Goal: Feedback & Contribution: Submit feedback/report problem

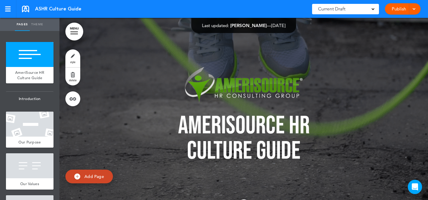
click at [6, 9] on div at bounding box center [8, 9] width 6 height 1
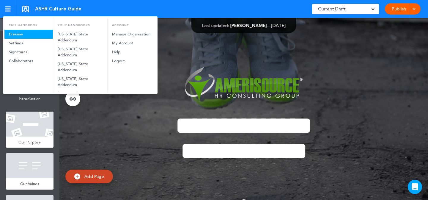
click at [22, 32] on link "Preview" at bounding box center [28, 34] width 48 height 9
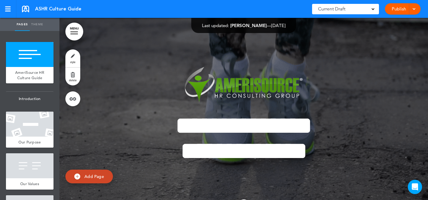
click at [34, 29] on link "Theme" at bounding box center [37, 24] width 15 height 13
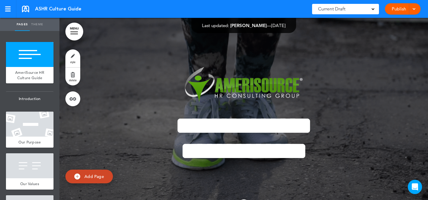
type input "******"
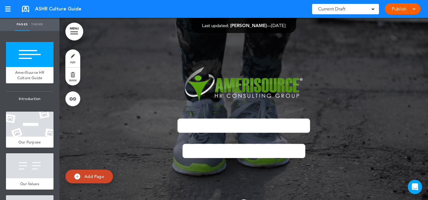
select select "****"
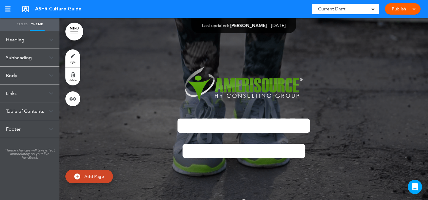
click at [35, 41] on div "Heading" at bounding box center [29, 40] width 59 height 18
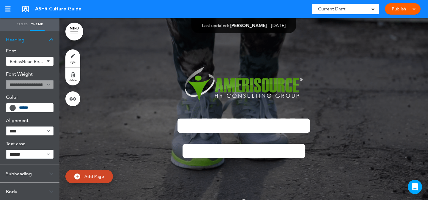
click at [26, 174] on div "Subheading" at bounding box center [29, 174] width 59 height 18
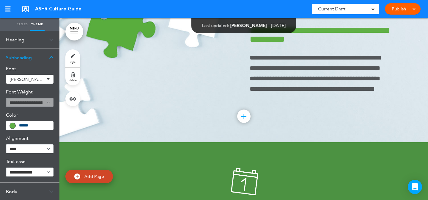
scroll to position [3208, 0]
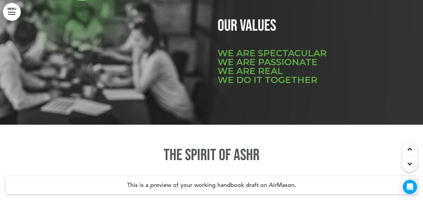
scroll to position [760, 0]
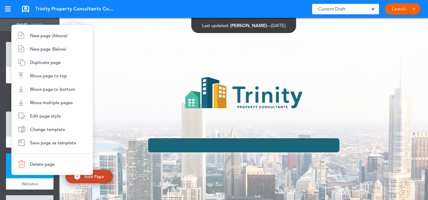
click at [225, 92] on div at bounding box center [214, 100] width 428 height 200
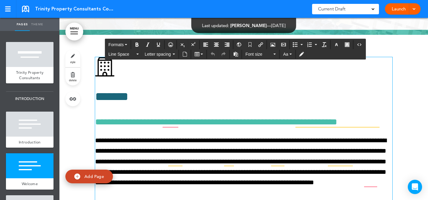
scroll to position [315, 0]
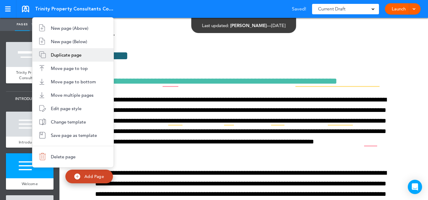
click at [61, 59] on li "Duplicate page" at bounding box center [72, 54] width 81 height 13
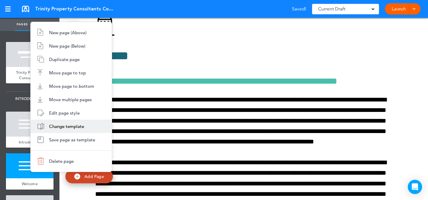
click at [60, 130] on li "Change template" at bounding box center [71, 125] width 81 height 13
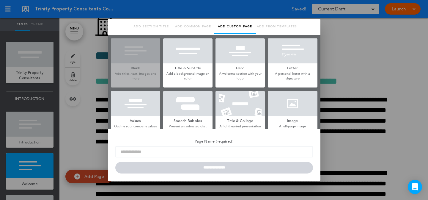
type input "*******"
type input "**********"
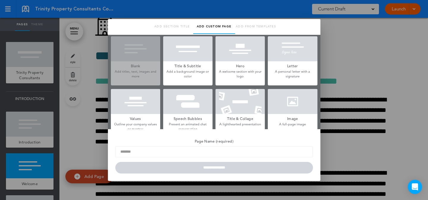
scroll to position [0, 0]
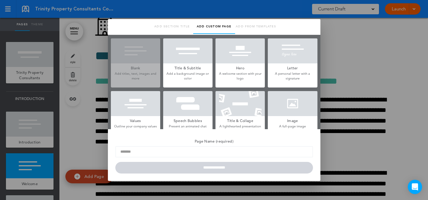
click at [292, 51] on div at bounding box center [292, 50] width 49 height 25
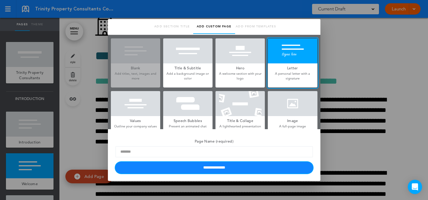
click at [227, 168] on input "**********" at bounding box center [213, 168] width 197 height 12
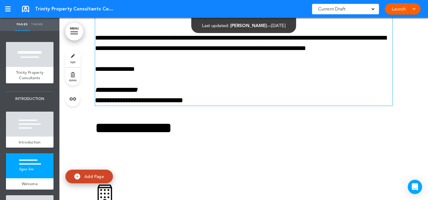
scroll to position [522, 0]
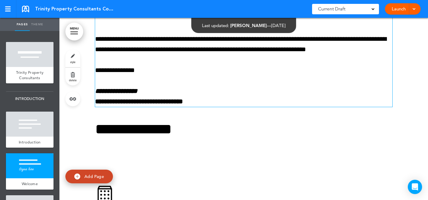
click at [210, 97] on p "**********" at bounding box center [243, 96] width 297 height 21
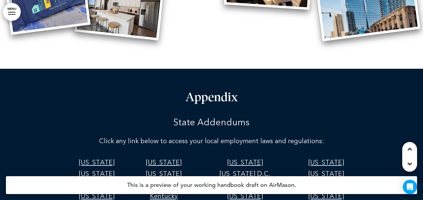
scroll to position [20278, 0]
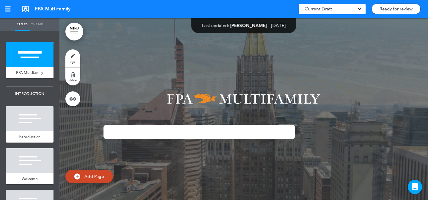
click at [69, 55] on link "style" at bounding box center [72, 58] width 15 height 18
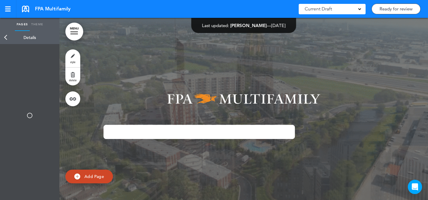
type input "******"
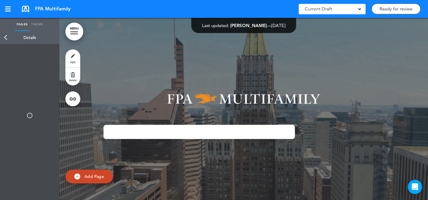
type input "******"
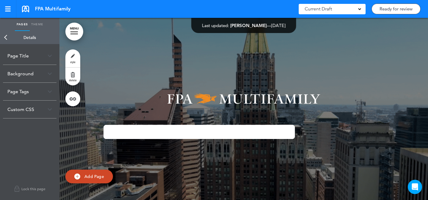
click at [40, 74] on div "Background" at bounding box center [29, 74] width 53 height 18
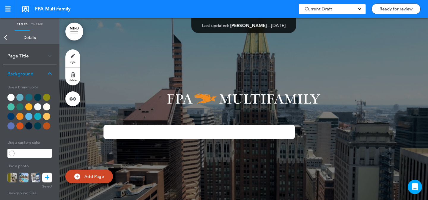
click at [43, 176] on link at bounding box center [47, 177] width 10 height 10
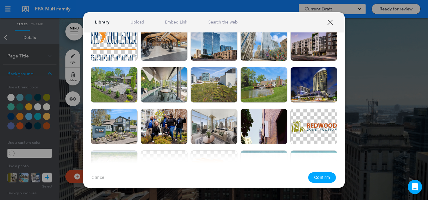
scroll to position [283, 0]
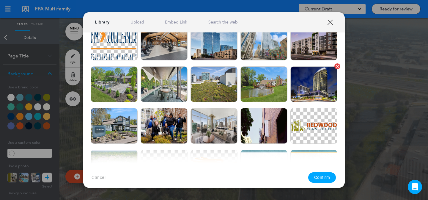
click at [301, 85] on img at bounding box center [313, 84] width 47 height 36
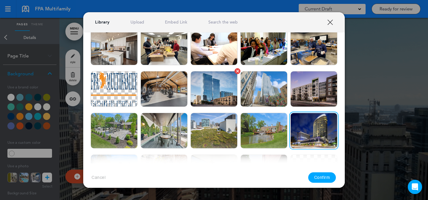
scroll to position [238, 0]
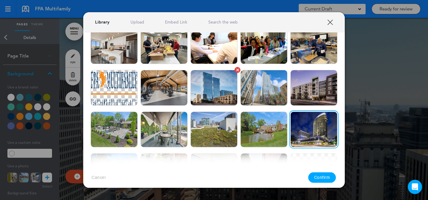
click at [222, 95] on img at bounding box center [213, 88] width 47 height 36
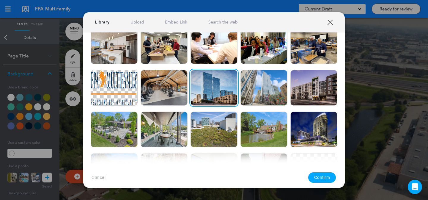
click at [316, 175] on button "Confirm" at bounding box center [322, 177] width 28 height 10
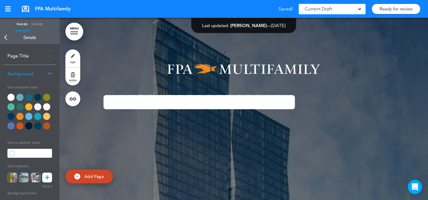
scroll to position [21, 0]
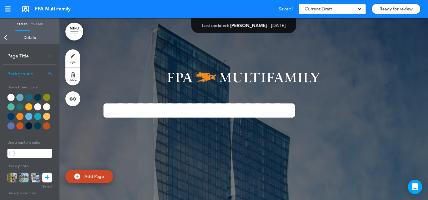
click at [50, 174] on link at bounding box center [47, 177] width 10 height 10
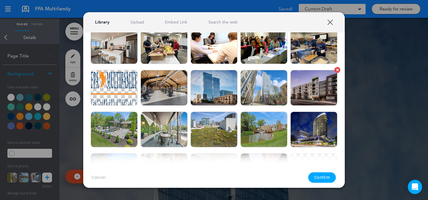
click at [309, 87] on img at bounding box center [313, 88] width 47 height 36
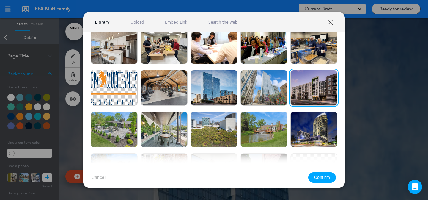
click at [324, 176] on button "Confirm" at bounding box center [322, 177] width 28 height 10
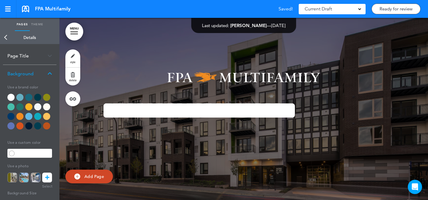
click at [48, 174] on icon at bounding box center [47, 177] width 4 height 10
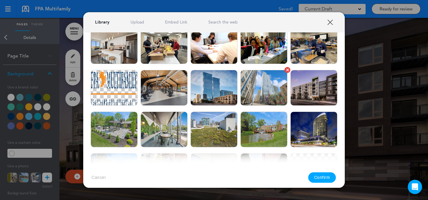
click at [253, 93] on img at bounding box center [263, 88] width 47 height 36
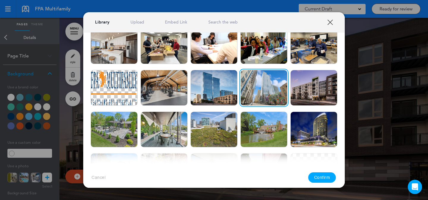
click at [315, 175] on button "Confirm" at bounding box center [322, 177] width 28 height 10
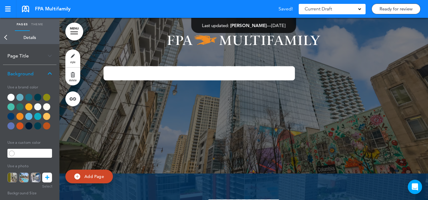
scroll to position [0, 0]
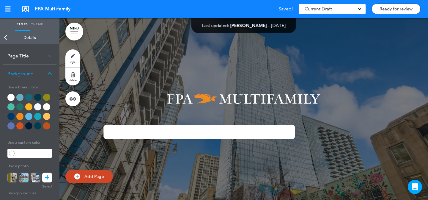
click at [47, 178] on icon at bounding box center [47, 177] width 4 height 10
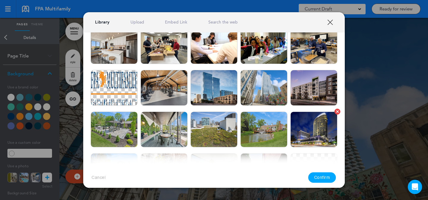
click at [304, 129] on img at bounding box center [313, 129] width 47 height 36
click at [319, 178] on button "Confirm" at bounding box center [322, 177] width 28 height 10
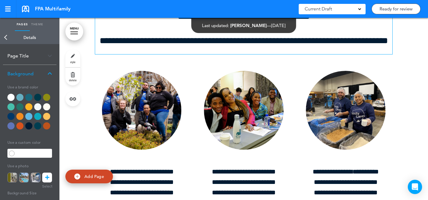
scroll to position [1579, 0]
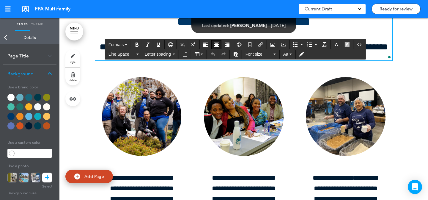
drag, startPoint x: 339, startPoint y: 59, endPoint x: 126, endPoint y: 68, distance: 213.1
click at [126, 60] on div "**********" at bounding box center [243, 21] width 297 height 78
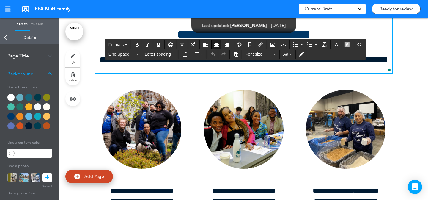
scroll to position [1565, 0]
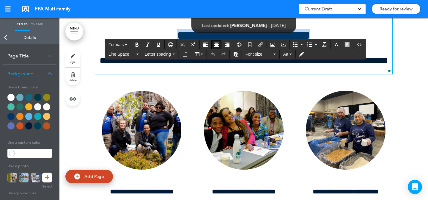
drag, startPoint x: 166, startPoint y: 71, endPoint x: 334, endPoint y: 77, distance: 168.8
click at [334, 74] on div "**********" at bounding box center [243, 35] width 297 height 78
copy h2 "**********"
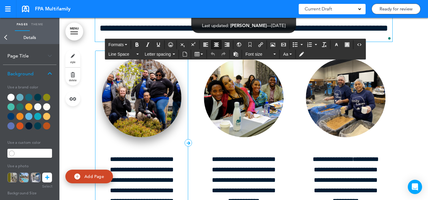
scroll to position [1606, 0]
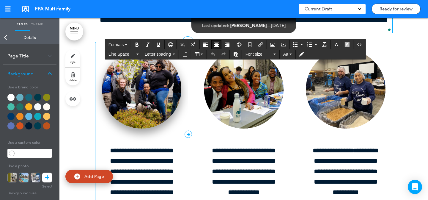
click at [145, 121] on img at bounding box center [142, 89] width 80 height 79
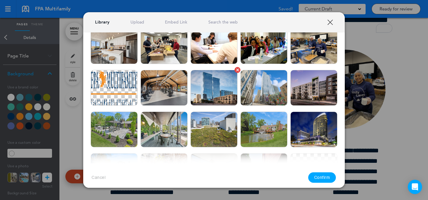
scroll to position [239, 0]
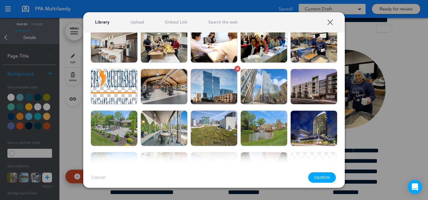
click at [219, 86] on img at bounding box center [213, 87] width 47 height 36
click at [327, 184] on div "Cancel Confirm" at bounding box center [213, 177] width 261 height 28
click at [318, 176] on button "Confirm" at bounding box center [322, 177] width 28 height 10
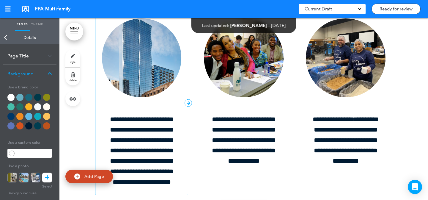
scroll to position [1651, 0]
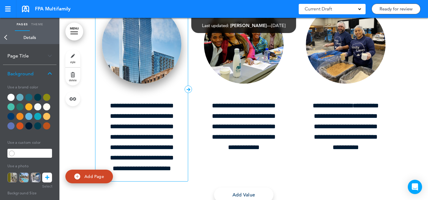
click at [155, 83] on img at bounding box center [142, 44] width 80 height 79
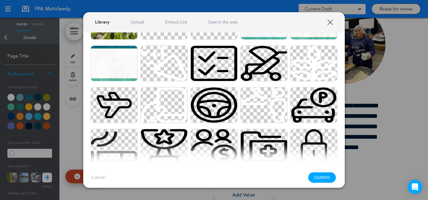
scroll to position [303, 0]
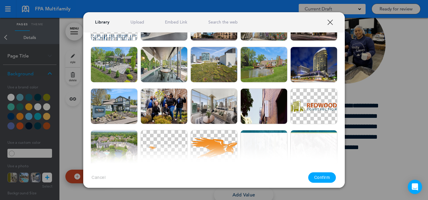
click at [391, 125] on div at bounding box center [214, 100] width 428 height 200
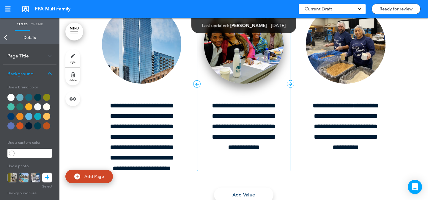
click at [235, 80] on img at bounding box center [244, 44] width 80 height 79
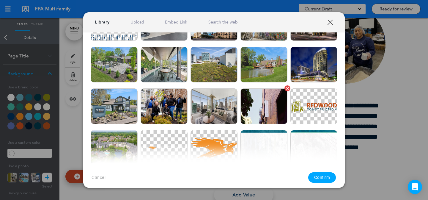
scroll to position [313, 0]
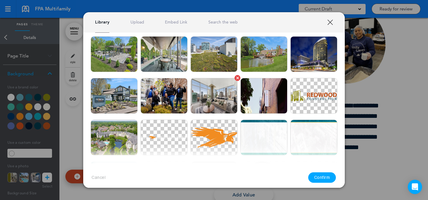
click at [199, 104] on img at bounding box center [213, 96] width 47 height 36
click at [328, 176] on button "Confirm" at bounding box center [322, 177] width 28 height 10
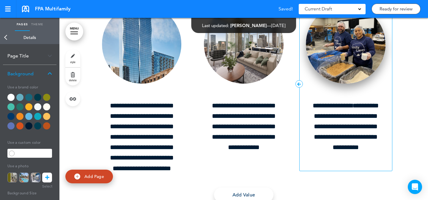
click at [338, 83] on img at bounding box center [346, 44] width 80 height 79
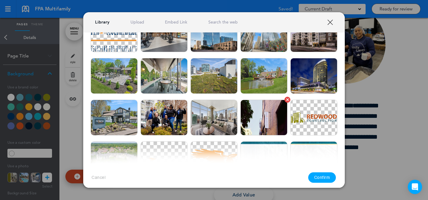
scroll to position [291, 0]
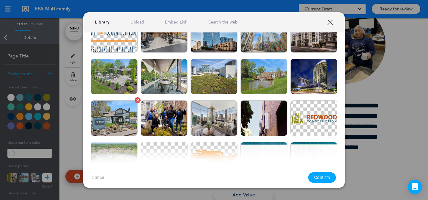
click at [104, 130] on img at bounding box center [114, 118] width 47 height 36
click at [333, 178] on button "Confirm" at bounding box center [322, 177] width 28 height 10
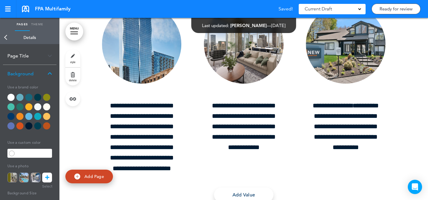
click at [319, 83] on img at bounding box center [346, 44] width 80 height 79
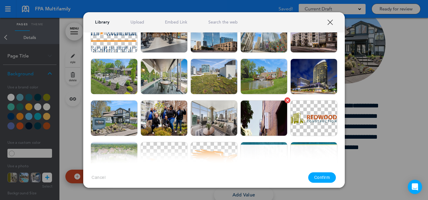
scroll to position [280, 0]
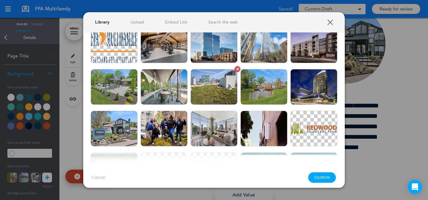
click at [222, 97] on img at bounding box center [213, 87] width 47 height 36
click at [320, 176] on button "Confirm" at bounding box center [322, 177] width 28 height 10
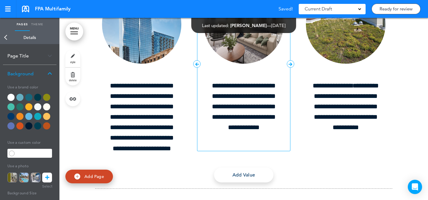
scroll to position [1671, 0]
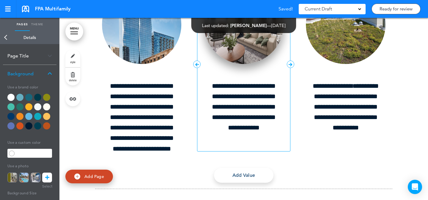
click at [254, 64] on img at bounding box center [244, 24] width 80 height 79
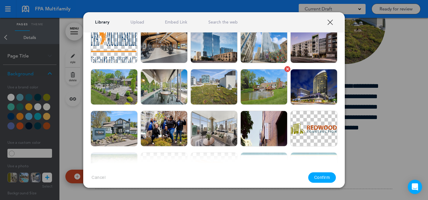
scroll to position [270, 0]
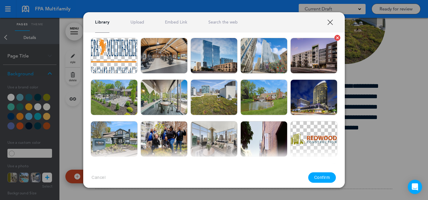
click at [303, 66] on img at bounding box center [313, 56] width 47 height 36
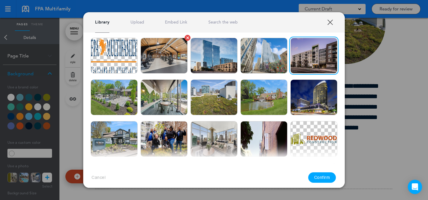
click at [164, 62] on img at bounding box center [163, 56] width 47 height 36
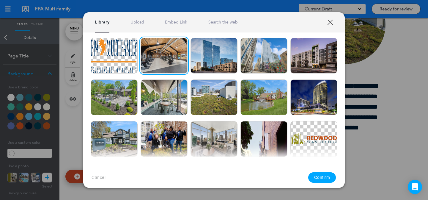
click at [320, 173] on button "Confirm" at bounding box center [322, 177] width 28 height 10
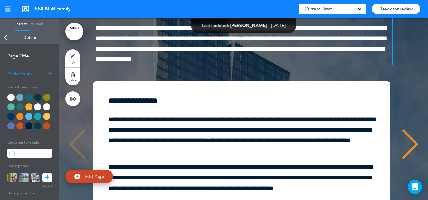
scroll to position [8552, 0]
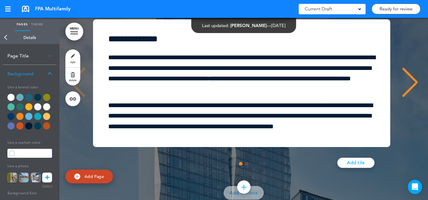
click at [72, 51] on link "style" at bounding box center [72, 58] width 15 height 18
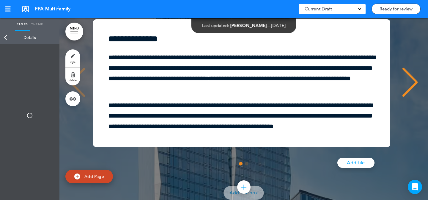
type input "******"
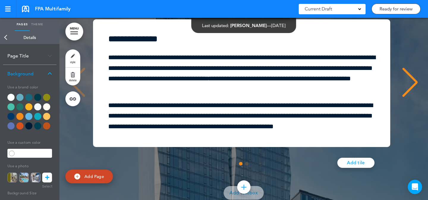
scroll to position [180, 0]
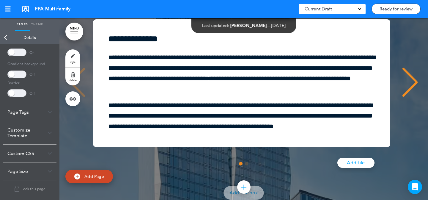
click at [23, 73] on span at bounding box center [16, 74] width 19 height 8
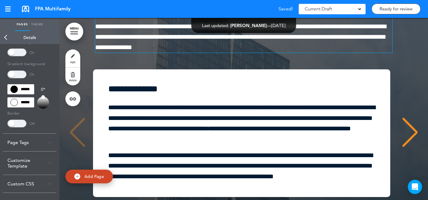
scroll to position [8772, 0]
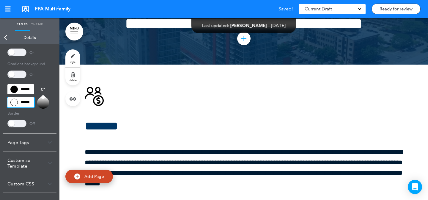
click at [24, 102] on input "******" at bounding box center [20, 102] width 27 height 10
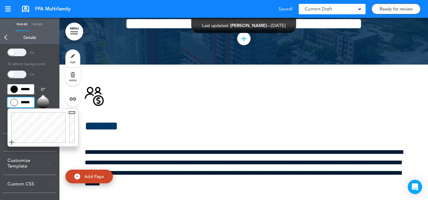
click at [68, 151] on body "Checking url availability Make this page common so it is available in other han…" at bounding box center [214, 100] width 428 height 200
type input "******"
drag, startPoint x: 72, startPoint y: 140, endPoint x: 73, endPoint y: 153, distance: 12.8
click at [71, 155] on body "Checking url availability Make this page common so it is available in other han…" at bounding box center [214, 100] width 428 height 200
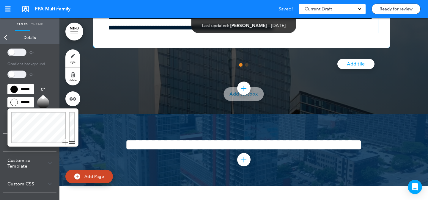
click at [194, 33] on p "**********" at bounding box center [243, 16] width 270 height 31
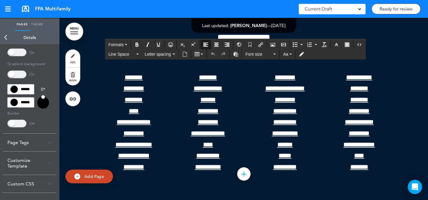
scroll to position [28757, 0]
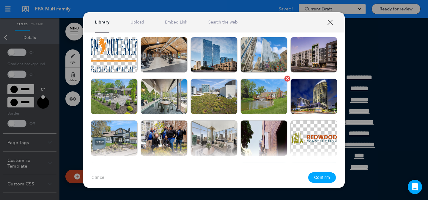
scroll to position [271, 0]
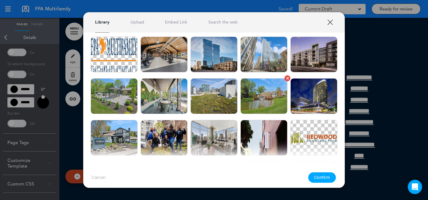
click at [268, 100] on img at bounding box center [263, 96] width 47 height 36
click at [324, 182] on button "Confirm" at bounding box center [322, 177] width 28 height 10
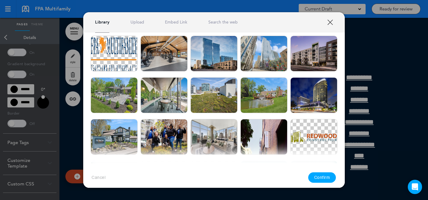
scroll to position [272, 0]
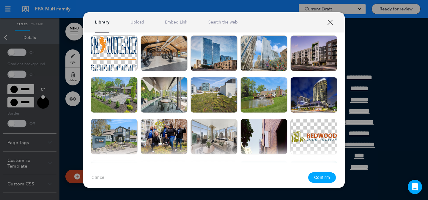
click at [359, 121] on div at bounding box center [214, 100] width 428 height 200
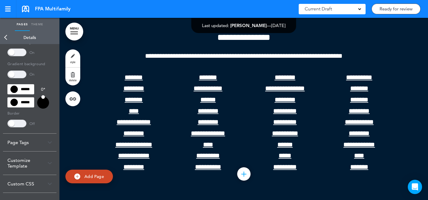
scroll to position [28871, 0]
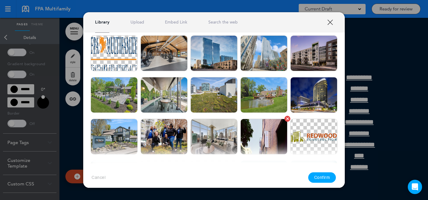
click at [262, 132] on img at bounding box center [263, 136] width 47 height 36
drag, startPoint x: 316, startPoint y: 177, endPoint x: 307, endPoint y: 168, distance: 12.6
click at [316, 177] on button "Confirm" at bounding box center [322, 177] width 28 height 10
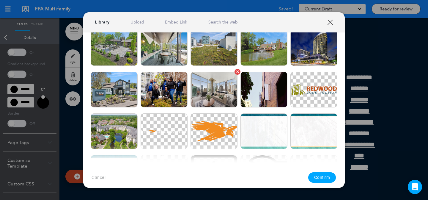
scroll to position [335, 0]
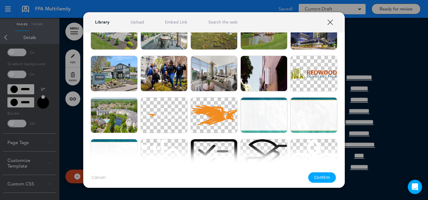
click at [127, 127] on img at bounding box center [114, 115] width 47 height 36
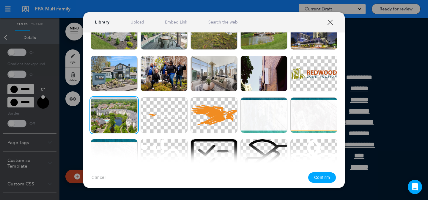
click at [314, 175] on button "Confirm" at bounding box center [322, 177] width 28 height 10
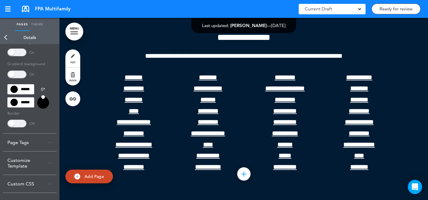
scroll to position [28901, 0]
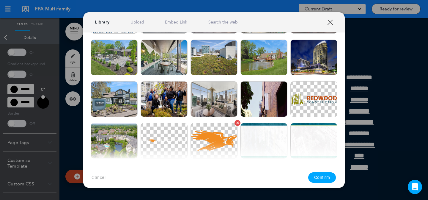
scroll to position [296, 0]
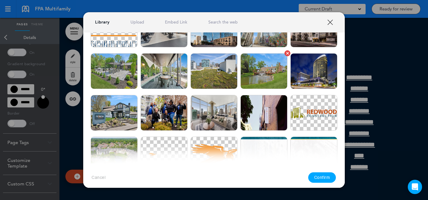
click at [255, 79] on img at bounding box center [263, 71] width 47 height 36
click at [327, 173] on button "Confirm" at bounding box center [322, 177] width 28 height 10
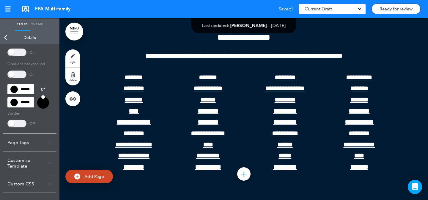
scroll to position [28890, 0]
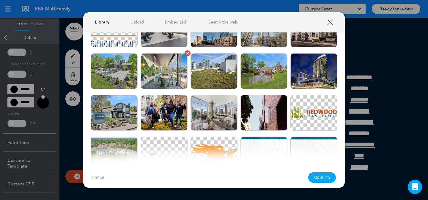
click at [164, 81] on img at bounding box center [163, 71] width 47 height 36
click at [322, 177] on button "Confirm" at bounding box center [322, 177] width 28 height 10
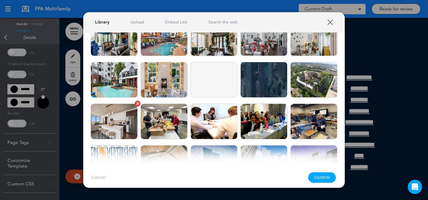
scroll to position [163, 0]
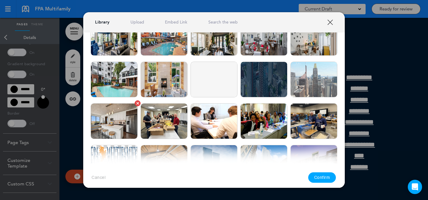
click at [127, 131] on img at bounding box center [114, 121] width 47 height 36
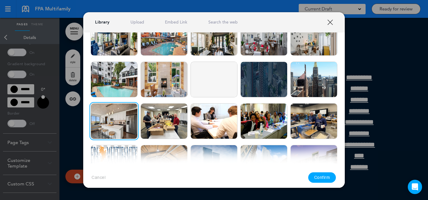
click at [317, 178] on button "Confirm" at bounding box center [322, 177] width 28 height 10
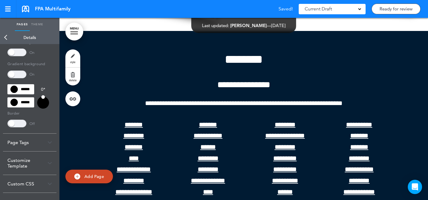
scroll to position [28779, 0]
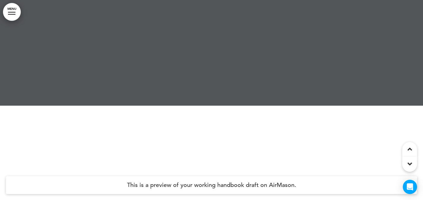
scroll to position [2613, 0]
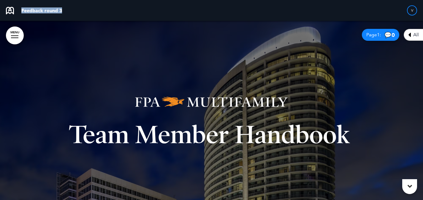
drag, startPoint x: 64, startPoint y: 11, endPoint x: 19, endPoint y: 12, distance: 44.6
click at [19, 12] on div "Feedback round 3 V" at bounding box center [211, 10] width 423 height 21
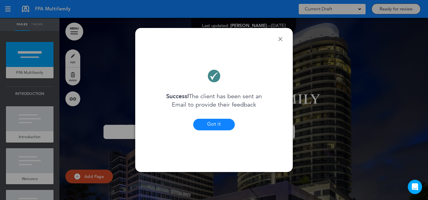
click at [211, 129] on button "Got it" at bounding box center [214, 124] width 42 height 12
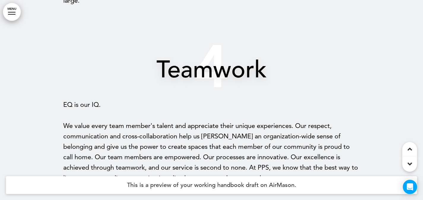
scroll to position [1861, 0]
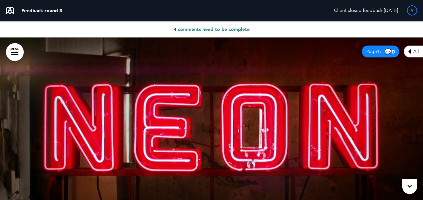
click at [217, 29] on span "comments need to be complete" at bounding box center [214, 29] width 72 height 6
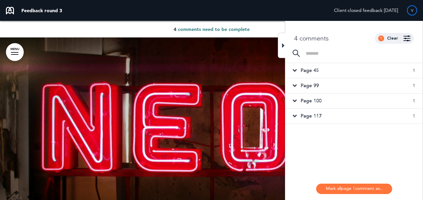
click at [339, 72] on div "Page 45 1" at bounding box center [353, 70] width 137 height 15
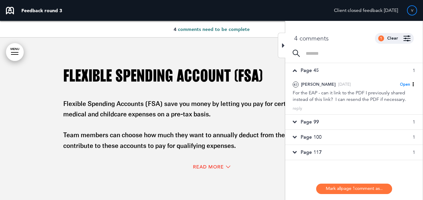
scroll to position [10616, 0]
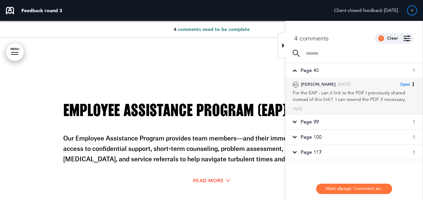
click at [379, 91] on div "For the EAP - can it link to the PDF I previously shared instead of this link? …" at bounding box center [354, 95] width 123 height 13
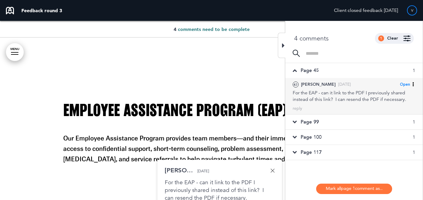
scroll to position [10693, 0]
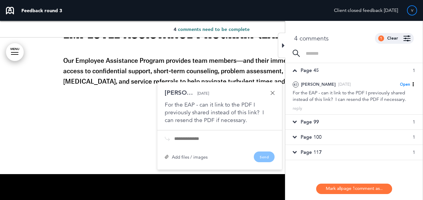
click at [354, 117] on div "Page 99 1" at bounding box center [353, 121] width 137 height 15
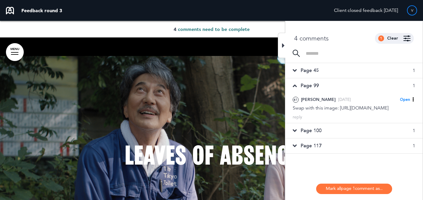
scroll to position [12844, 0]
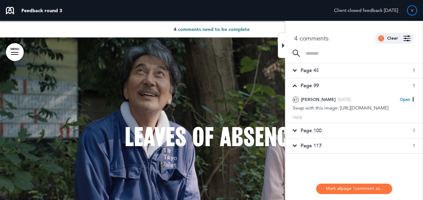
click at [325, 138] on div "Page 100 1" at bounding box center [353, 130] width 137 height 15
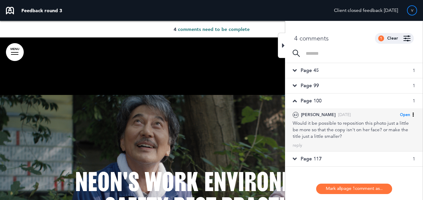
scroll to position [17313, 0]
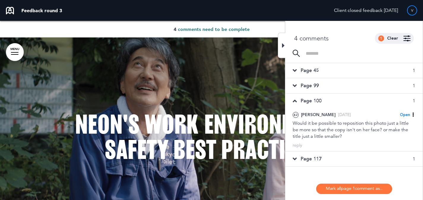
click at [349, 90] on div "Page 99 1" at bounding box center [353, 85] width 137 height 15
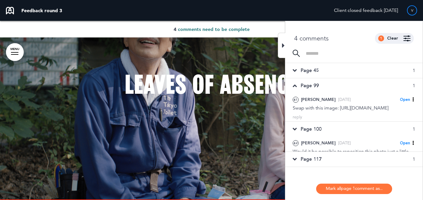
scroll to position [12844, 0]
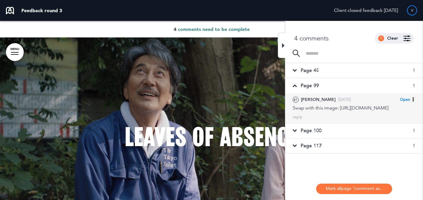
click at [348, 111] on div "Swap with this image: https://neon.box.com/s/j0cp3mms49lkacy3xdrk33wu2sj5i0py" at bounding box center [354, 108] width 123 height 7
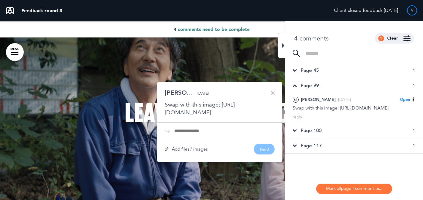
click at [345, 138] on div "Page 100 1" at bounding box center [353, 130] width 137 height 15
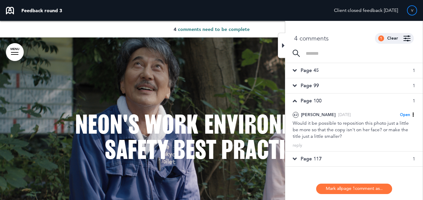
click at [338, 155] on div "Page 117 1" at bounding box center [353, 158] width 137 height 15
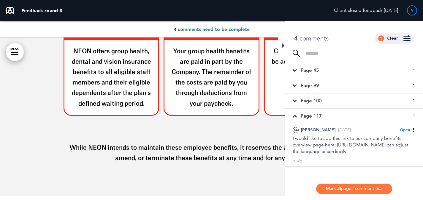
scroll to position [1, 0]
click at [336, 86] on div "Page 99 1" at bounding box center [353, 85] width 137 height 15
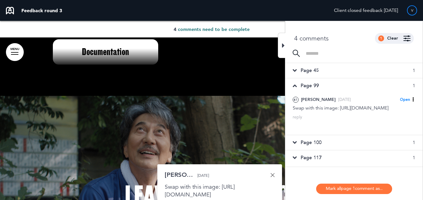
scroll to position [12844, 0]
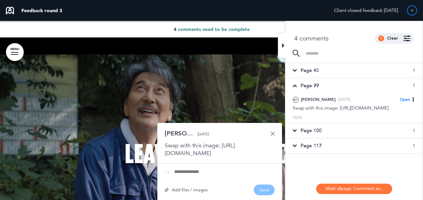
click at [366, 69] on div "Page 45 1" at bounding box center [353, 70] width 137 height 15
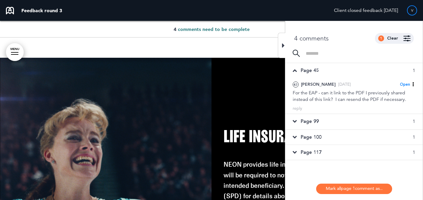
scroll to position [10616, 0]
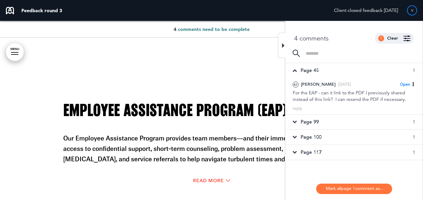
click at [282, 48] on icon at bounding box center [283, 45] width 3 height 7
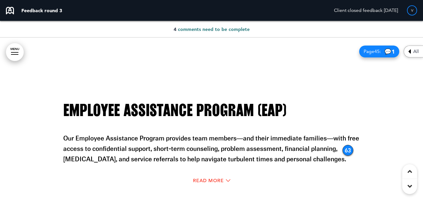
click at [347, 151] on div "63" at bounding box center [348, 150] width 11 height 11
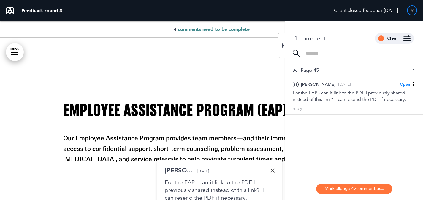
click at [253, 139] on p "Our Employee Assistance Program provides team members—and their immediate famil…" at bounding box center [211, 148] width 297 height 31
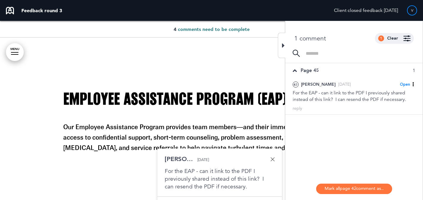
scroll to position [10672, 0]
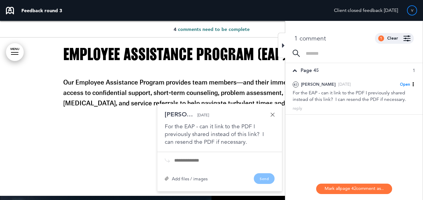
click at [273, 117] on div "Bridgett L. Yesterday For the EAP - can it link to the PDF I previously shared …" at bounding box center [220, 128] width 110 height 34
click at [273, 113] on link at bounding box center [273, 114] width 4 height 4
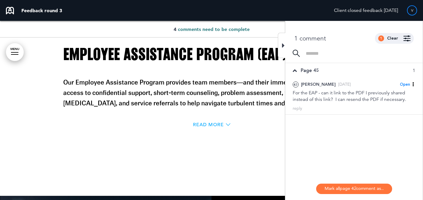
click at [212, 124] on span "Read More" at bounding box center [208, 124] width 31 height 5
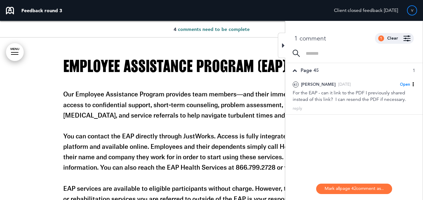
scroll to position [10618, 0]
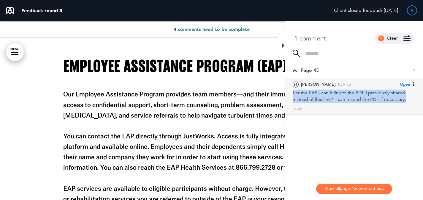
drag, startPoint x: 406, startPoint y: 100, endPoint x: 293, endPoint y: 94, distance: 113.3
click at [293, 94] on div "For the EAP - can it link to the PDF I previously shared instead of this link? …" at bounding box center [354, 95] width 123 height 13
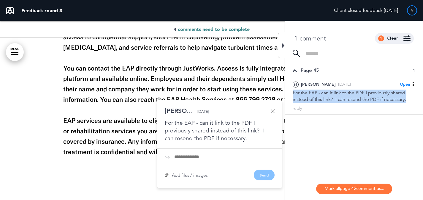
scroll to position [10704, 0]
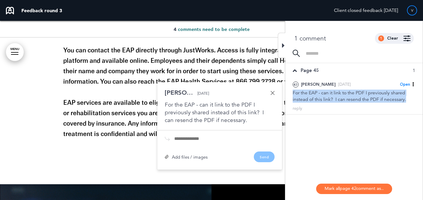
copy div "For the EAP - can it link to the PDF I previously shared instead of this link? …"
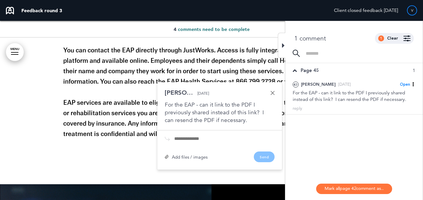
click at [283, 43] on icon at bounding box center [283, 45] width 3 height 7
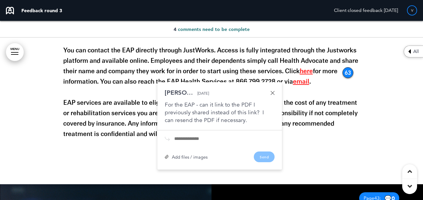
click at [415, 53] on span "All" at bounding box center [416, 51] width 6 height 5
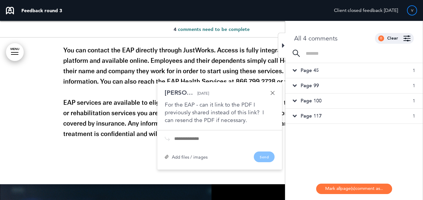
click at [336, 106] on div "Page 100 1" at bounding box center [353, 100] width 137 height 15
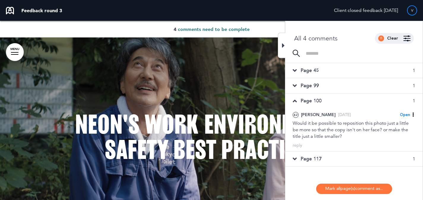
click at [345, 158] on div "Page 117 1" at bounding box center [353, 158] width 137 height 15
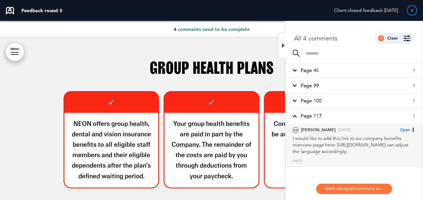
scroll to position [8, 0]
click at [366, 142] on div "I would like to add this link to our company benefits overview page here: https…" at bounding box center [354, 145] width 123 height 20
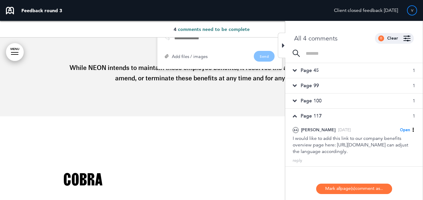
scroll to position [9887, 0]
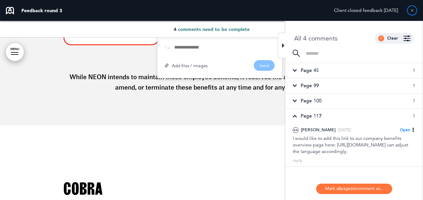
click at [279, 50] on div at bounding box center [281, 45] width 7 height 25
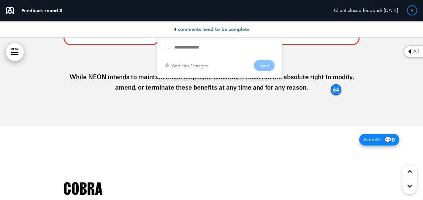
click at [311, 81] on p "While NEON intends to maintain these employee benefits, it reserves the absolut…" at bounding box center [211, 76] width 297 height 31
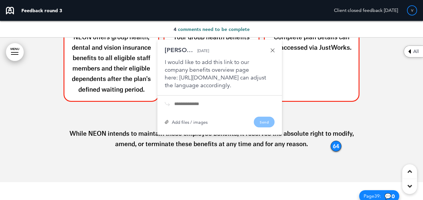
scroll to position [9830, 0]
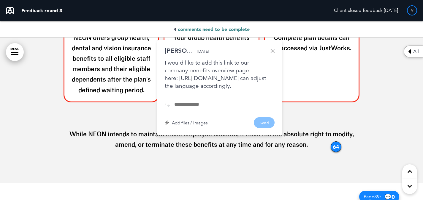
click at [272, 49] on link at bounding box center [273, 51] width 4 height 4
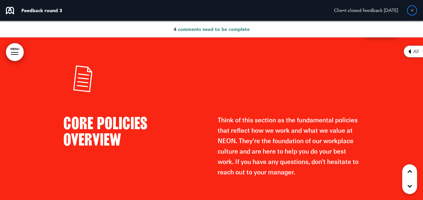
scroll to position [996, 0]
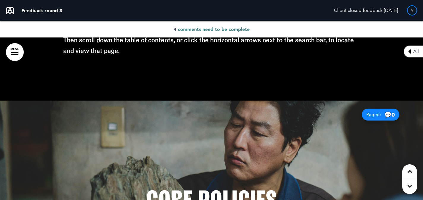
click at [407, 49] on div "All" at bounding box center [413, 51] width 19 height 12
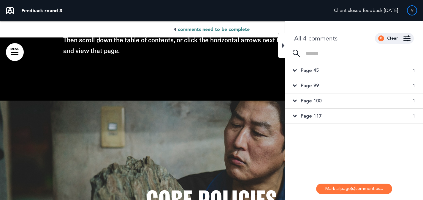
click at [352, 105] on div "Page 100 1" at bounding box center [353, 100] width 137 height 15
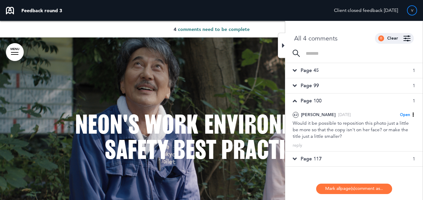
click at [335, 159] on div "Page 117 1" at bounding box center [353, 158] width 137 height 15
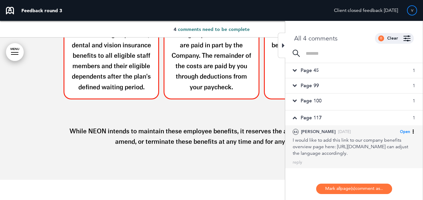
scroll to position [9744, 0]
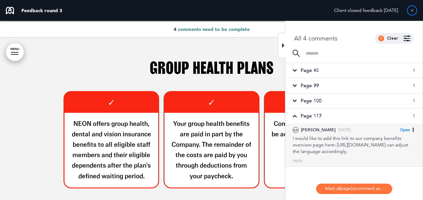
click at [337, 154] on div "I would like to add this link to our company benefits overview page here: https…" at bounding box center [354, 145] width 123 height 20
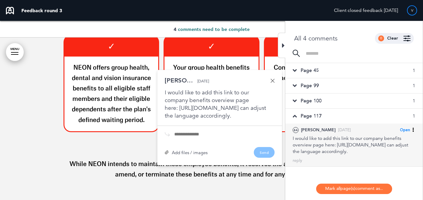
scroll to position [9815, 0]
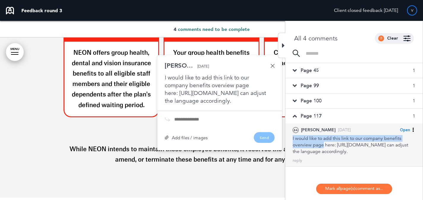
drag, startPoint x: 310, startPoint y: 140, endPoint x: 292, endPoint y: 137, distance: 18.0
click at [292, 137] on div "64 Bridgett L. Yesterday Open Mark as Open Mark as Completed Mark as Please cla…" at bounding box center [353, 144] width 137 height 43
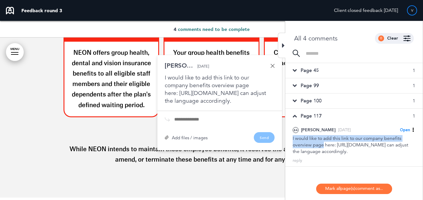
copy div "I would like to add this link to our company benefits overview page"
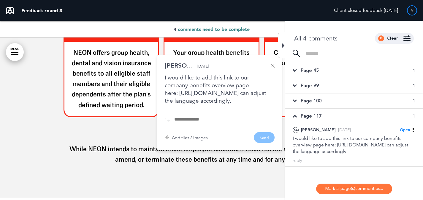
click at [237, 168] on div "Group Health Plans ✓ NEON offers group health, dental and vision insurance bene…" at bounding box center [211, 81] width 297 height 231
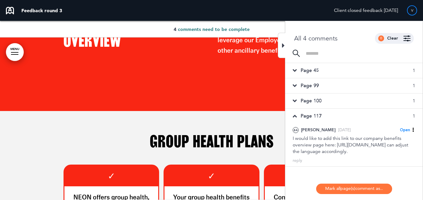
scroll to position [9702, 0]
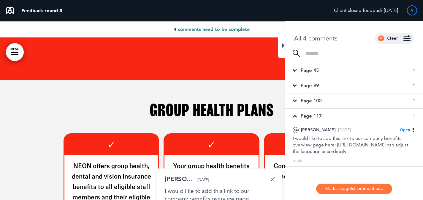
drag, startPoint x: 283, startPoint y: 48, endPoint x: 266, endPoint y: 35, distance: 20.8
click at [282, 48] on icon at bounding box center [283, 45] width 3 height 7
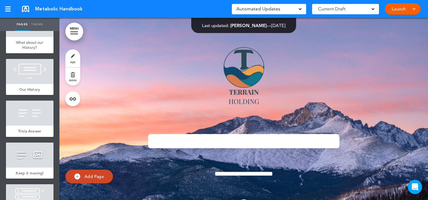
scroll to position [5567, 0]
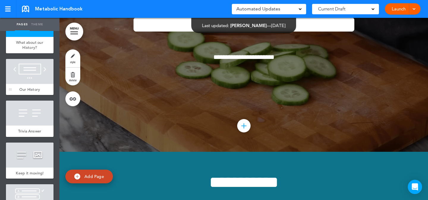
click at [33, 84] on div at bounding box center [30, 71] width 48 height 25
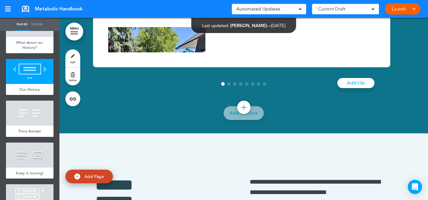
scroll to position [5877, 0]
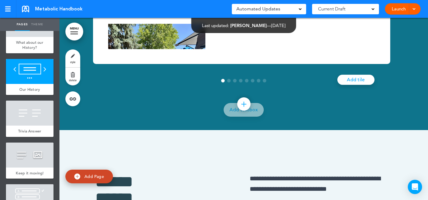
click at [228, 89] on div at bounding box center [244, 84] width 48 height 11
click at [228, 82] on span "Go to slide 2" at bounding box center [229, 81] width 4 height 4
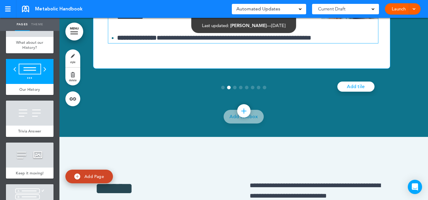
scroll to position [5869, 0]
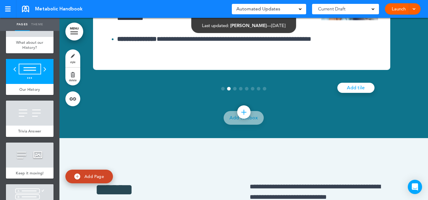
click at [233, 90] on span "Go to slide 3" at bounding box center [235, 89] width 4 height 4
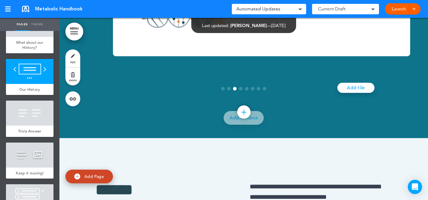
scroll to position [0, 710]
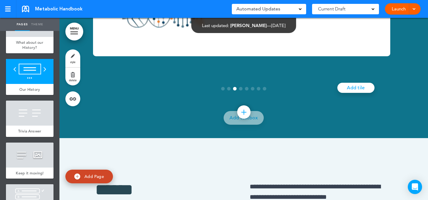
click at [239, 90] on span "Go to slide 4" at bounding box center [241, 89] width 4 height 4
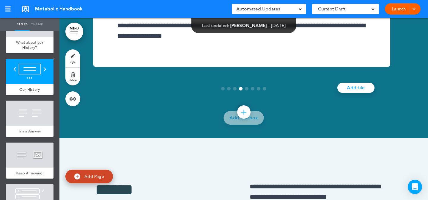
click at [245, 90] on span "Go to slide 5" at bounding box center [247, 89] width 4 height 4
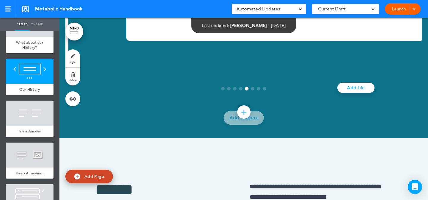
click at [254, 97] on div at bounding box center [244, 92] width 48 height 11
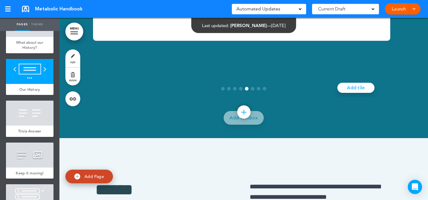
click at [257, 90] on span "Go to slide 7" at bounding box center [259, 89] width 4 height 4
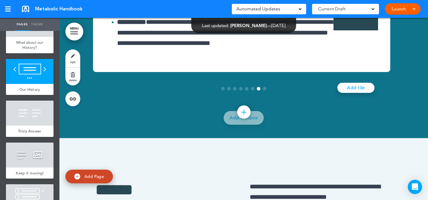
click at [251, 90] on span "Go to slide 6" at bounding box center [253, 89] width 4 height 4
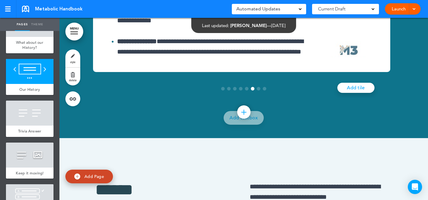
click at [263, 90] on span "Go to slide 8" at bounding box center [265, 89] width 4 height 4
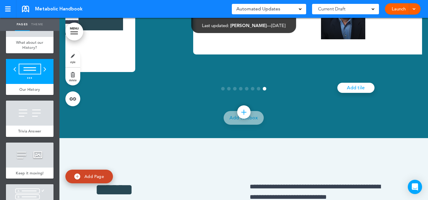
scroll to position [0, 2484]
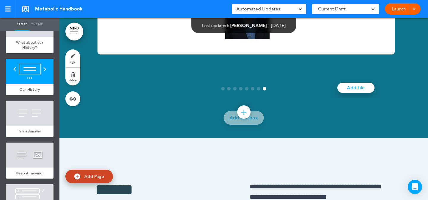
click at [353, 93] on link "Add tile" at bounding box center [355, 88] width 37 height 10
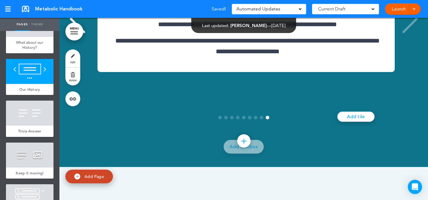
scroll to position [5854, 0]
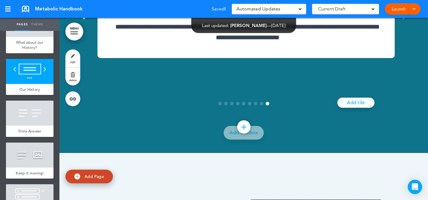
click at [260, 105] on span "Go to slide 8" at bounding box center [262, 104] width 4 height 4
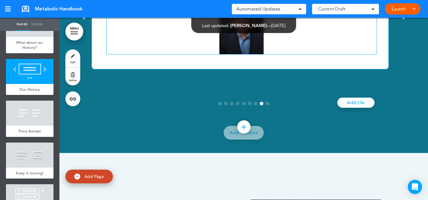
scroll to position [0, 2484]
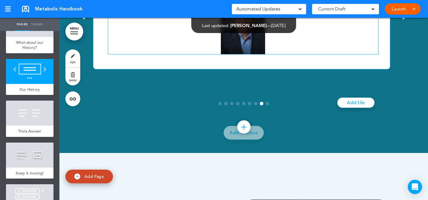
click at [293, 54] on span "**********" at bounding box center [243, 16] width 270 height 78
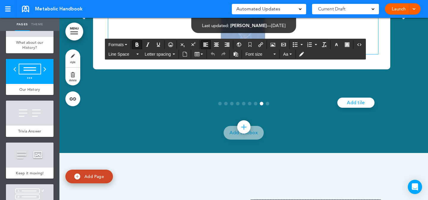
copy span "**********"
click at [267, 112] on div at bounding box center [243, 107] width 53 height 11
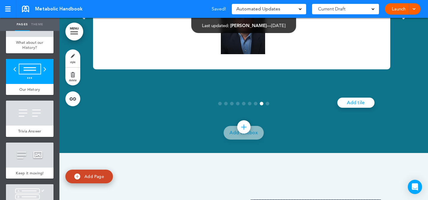
click at [266, 112] on div at bounding box center [243, 107] width 53 height 11
click at [266, 105] on span "Go to slide 9" at bounding box center [267, 104] width 4 height 4
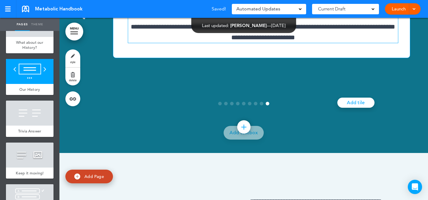
scroll to position [0, 2839]
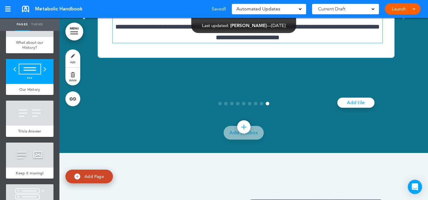
click at [295, 43] on div "**********" at bounding box center [248, 19] width 270 height 48
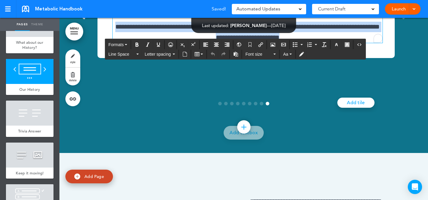
paste div "To enrich screen reader interactions, please activate Accessibility in Grammarl…"
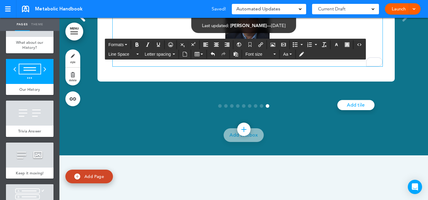
scroll to position [5854, 0]
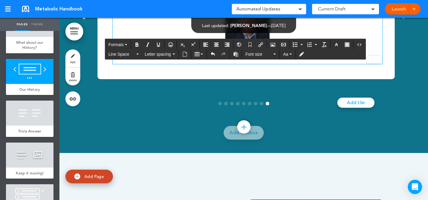
click at [260, 105] on span "Go to slide 8" at bounding box center [262, 104] width 4 height 4
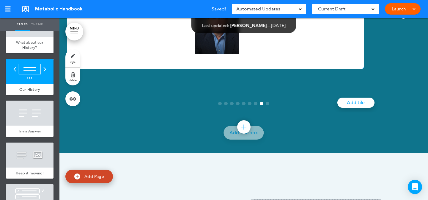
scroll to position [0, 2484]
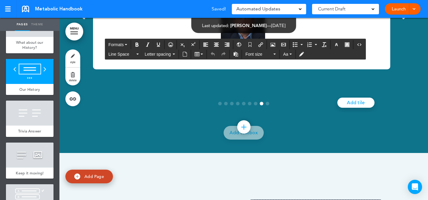
copy h6 "*****"
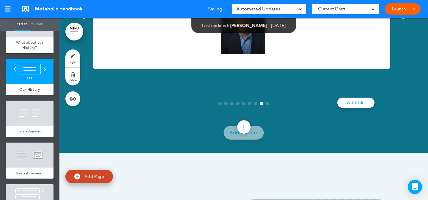
click at [265, 105] on span "Go to slide 9" at bounding box center [267, 104] width 4 height 4
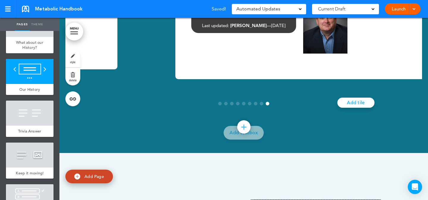
scroll to position [0, 2839]
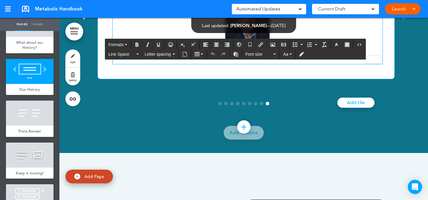
paste div "To enrich screen reader interactions, please activate Accessibility in Grammarl…"
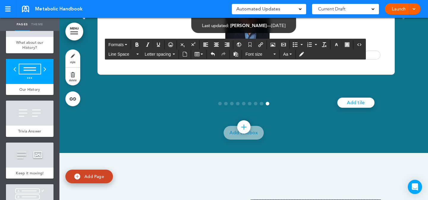
click at [260, 105] on span "Go to slide 8" at bounding box center [262, 104] width 4 height 4
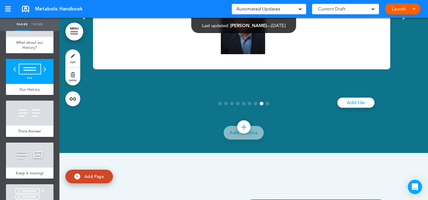
click at [254, 105] on span "Go to slide 7" at bounding box center [256, 104] width 4 height 4
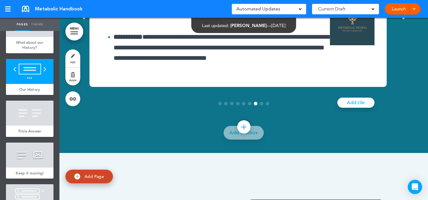
scroll to position [0, 2129]
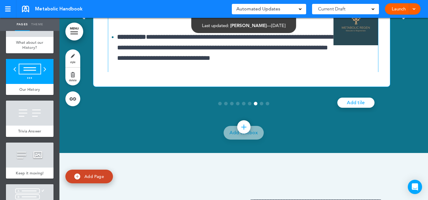
click at [250, 61] on span "**********" at bounding box center [225, 47] width 216 height 27
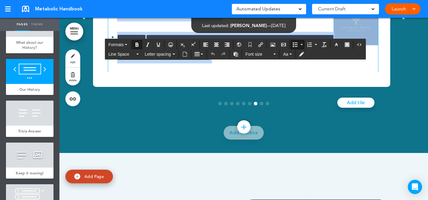
click at [260, 105] on span "Go to slide 8" at bounding box center [262, 104] width 4 height 4
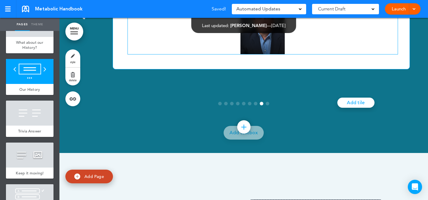
scroll to position [0, 2484]
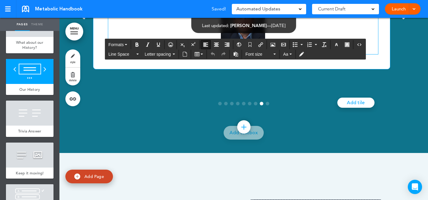
drag, startPoint x: 268, startPoint y: 72, endPoint x: 271, endPoint y: 74, distance: 3.8
click at [268, 54] on span "**********" at bounding box center [243, 16] width 270 height 78
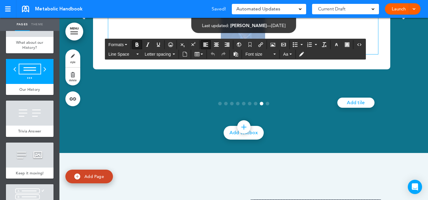
paste div "To enrich screen reader interactions, please activate Accessibility in Grammarl…"
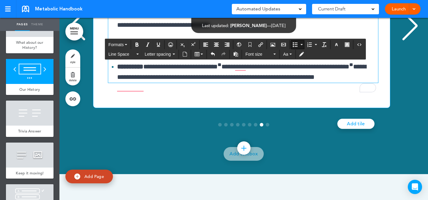
scroll to position [0, 0]
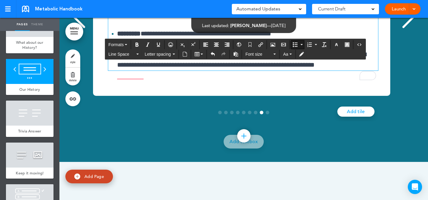
click at [254, 114] on span "Go to slide 7" at bounding box center [256, 112] width 4 height 4
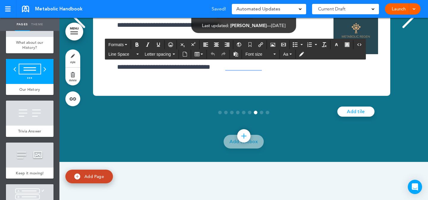
copy h6 "*****"
click at [260, 114] on span "Go to slide 8" at bounding box center [262, 112] width 4 height 4
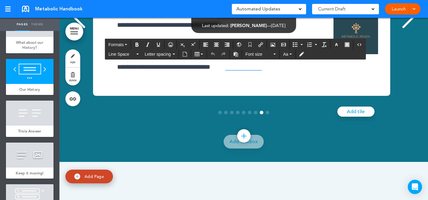
click at [254, 114] on span "Go to slide 7" at bounding box center [256, 112] width 4 height 4
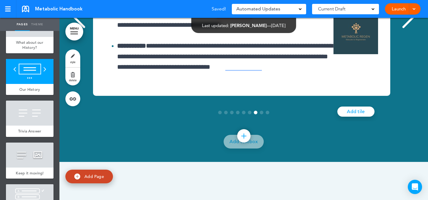
click at [266, 114] on span "Go to slide 9" at bounding box center [267, 112] width 4 height 4
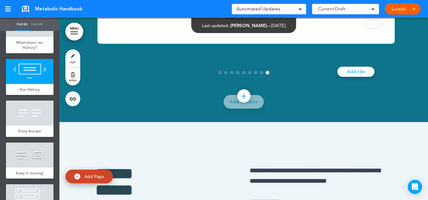
click at [254, 74] on span "Go to slide 7" at bounding box center [256, 73] width 4 height 4
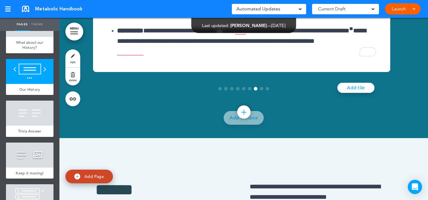
click at [260, 90] on span "Go to slide 8" at bounding box center [262, 89] width 4 height 4
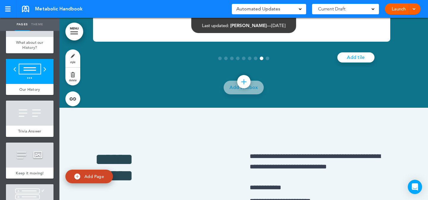
click at [265, 60] on span "Go to slide 9" at bounding box center [267, 58] width 4 height 4
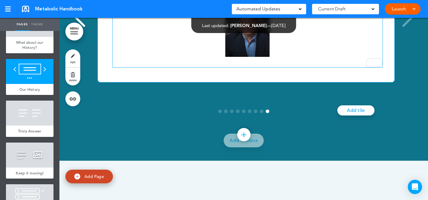
click at [306, 56] on span "**********" at bounding box center [248, 18] width 270 height 78
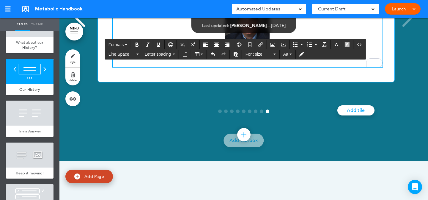
click at [302, 56] on span "**********" at bounding box center [248, 18] width 270 height 78
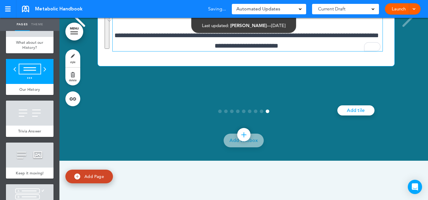
click at [260, 113] on span "Go to slide 8" at bounding box center [262, 111] width 4 height 4
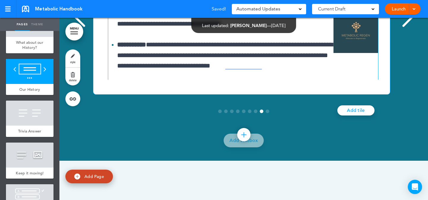
click at [294, 27] on span "**********" at bounding box center [221, 18] width 208 height 17
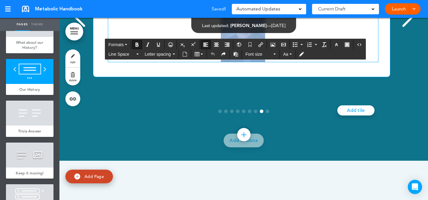
click at [254, 113] on span "Go to slide 7" at bounding box center [256, 111] width 4 height 4
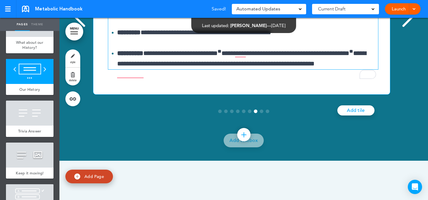
click at [221, 53] on sup "**" at bounding box center [219, 51] width 4 height 5
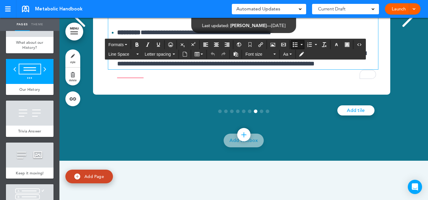
click at [260, 113] on span "Go to slide 8" at bounding box center [262, 111] width 4 height 4
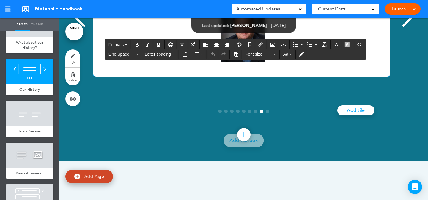
click at [265, 113] on span "Go to slide 9" at bounding box center [267, 111] width 4 height 4
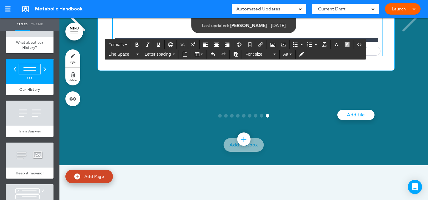
click at [276, 56] on div "**********" at bounding box center [248, 26] width 270 height 58
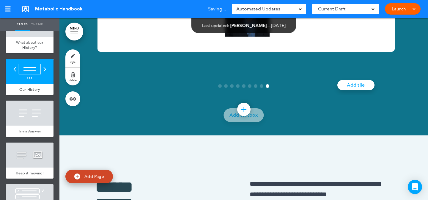
click at [260, 88] on span "Go to slide 8" at bounding box center [262, 86] width 4 height 4
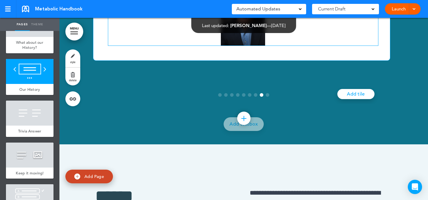
click at [266, 97] on span "Go to slide 9" at bounding box center [267, 95] width 4 height 4
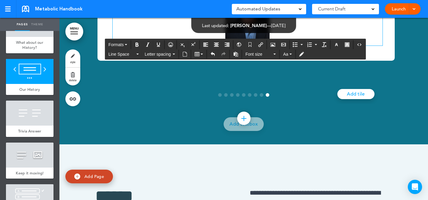
click at [209, 41] on button "Align left" at bounding box center [206, 44] width 10 height 8
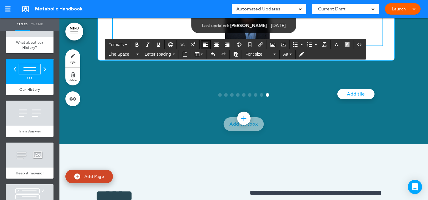
click at [205, 45] on p "**********" at bounding box center [248, 5] width 270 height 79
click at [246, 45] on img "To enrich screen reader interactions, please activate Accessibility in Grammarl…" at bounding box center [247, 16] width 44 height 58
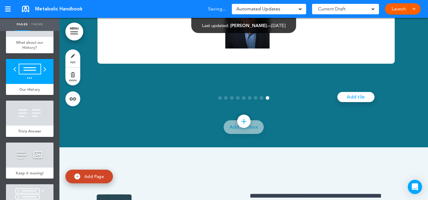
click at [260, 107] on div at bounding box center [243, 101] width 53 height 11
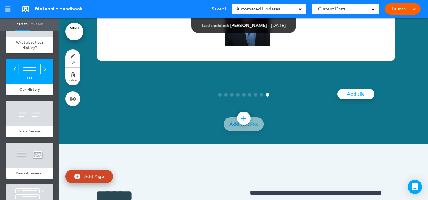
click at [259, 104] on div at bounding box center [243, 98] width 53 height 11
click at [260, 97] on span "Go to slide 8" at bounding box center [262, 95] width 4 height 4
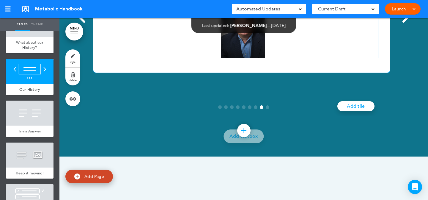
click at [254, 109] on span "Go to slide 7" at bounding box center [256, 107] width 4 height 4
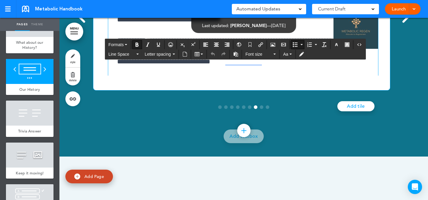
click at [180, 85] on ul "**********" at bounding box center [243, 40] width 270 height 158
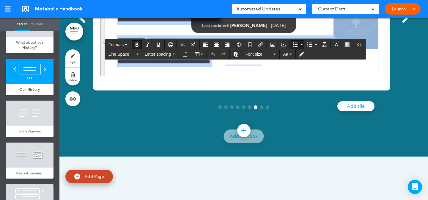
click at [260, 109] on span "Go to slide 8" at bounding box center [262, 107] width 4 height 4
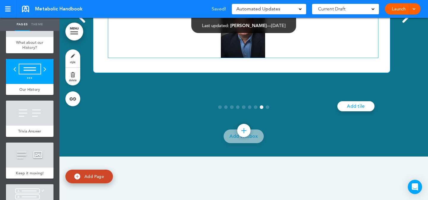
click at [198, 58] on span "**********" at bounding box center [243, 19] width 270 height 78
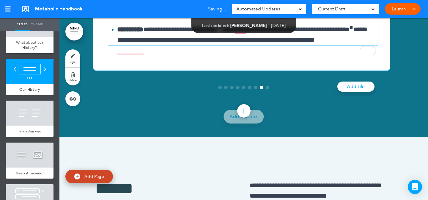
click at [254, 89] on span "Go to slide 7" at bounding box center [256, 88] width 4 height 4
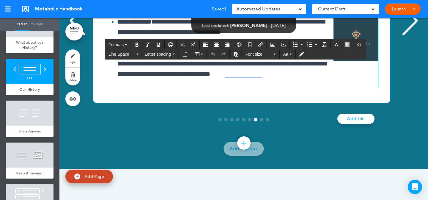
copy h6 "*****"
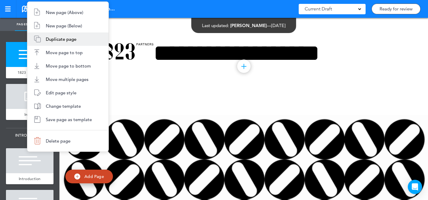
click at [54, 41] on span "Duplicate page" at bounding box center [61, 39] width 31 height 6
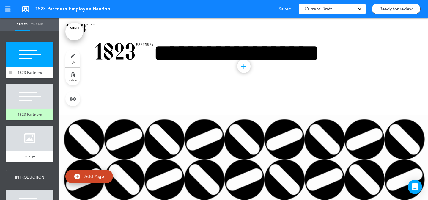
click at [31, 52] on div at bounding box center [30, 54] width 48 height 25
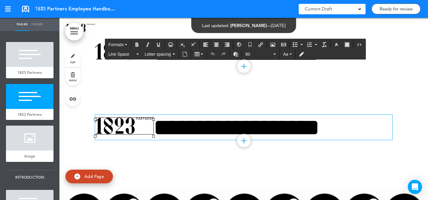
drag, startPoint x: 151, startPoint y: 123, endPoint x: 105, endPoint y: 125, distance: 46.7
click at [102, 124] on span "**********" at bounding box center [207, 127] width 224 height 23
click at [156, 129] on span "**********" at bounding box center [207, 127] width 224 height 23
paste div "To enrich screen reader interactions, please activate Accessibility in Grammarl…"
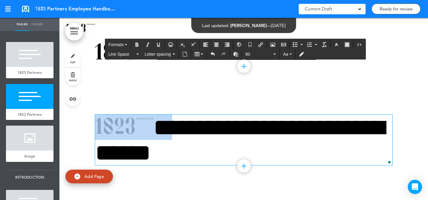
drag, startPoint x: 159, startPoint y: 125, endPoint x: 72, endPoint y: 133, distance: 87.4
click at [72, 133] on div "**********" at bounding box center [243, 141] width 368 height 99
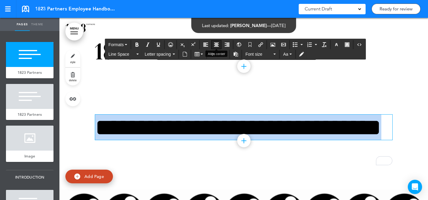
click at [217, 44] on icon "Align center" at bounding box center [216, 44] width 5 height 5
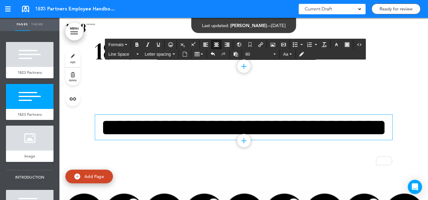
click at [267, 128] on span "**********" at bounding box center [244, 127] width 286 height 23
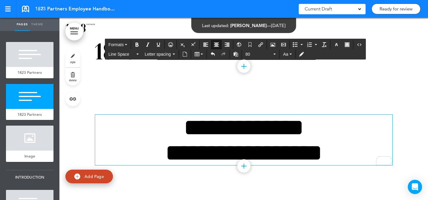
click at [395, 101] on div at bounding box center [243, 141] width 368 height 99
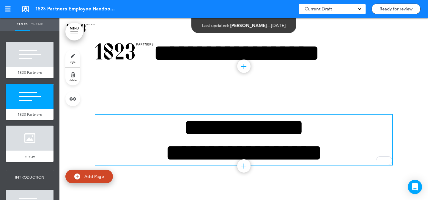
click at [283, 135] on span "**********" at bounding box center [243, 140] width 157 height 49
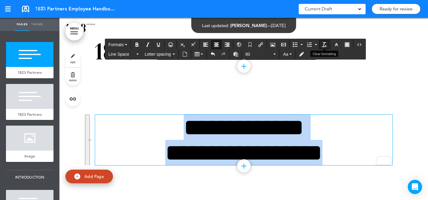
click at [328, 44] on button "Clear formatting" at bounding box center [324, 44] width 10 height 8
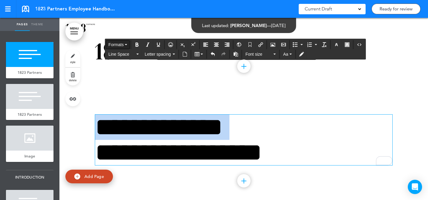
click at [125, 45] on button "Formats" at bounding box center [117, 44] width 23 height 8
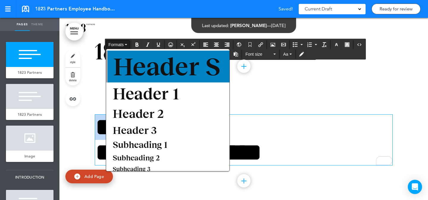
click at [182, 60] on span "Header S" at bounding box center [166, 66] width 109 height 28
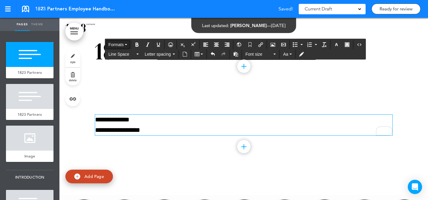
click at [108, 42] on span "Formats" at bounding box center [115, 44] width 15 height 5
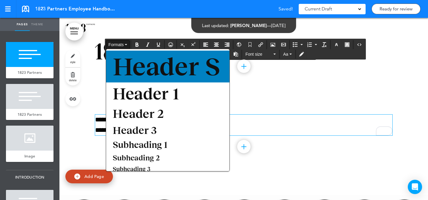
click at [142, 57] on span "Header S" at bounding box center [166, 66] width 109 height 28
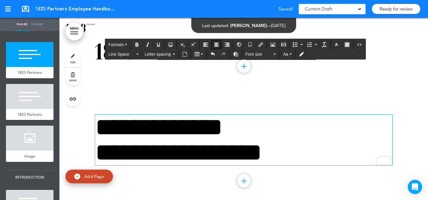
click at [214, 44] on button "Align center" at bounding box center [216, 44] width 10 height 8
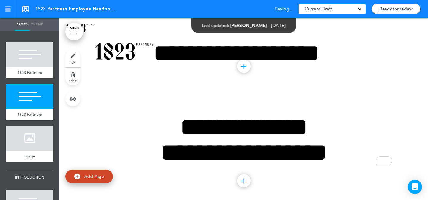
click at [404, 98] on div at bounding box center [243, 149] width 368 height 114
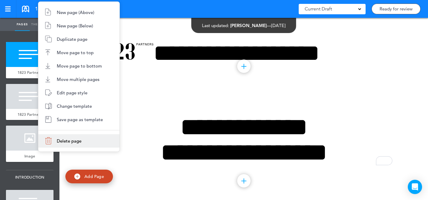
click at [67, 139] on span "Delete page" at bounding box center [69, 141] width 25 height 6
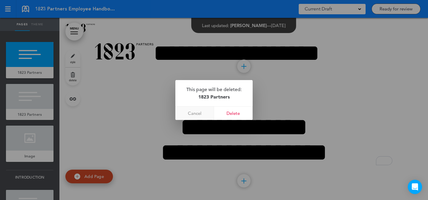
click at [202, 111] on link "Cancel" at bounding box center [194, 112] width 39 height 13
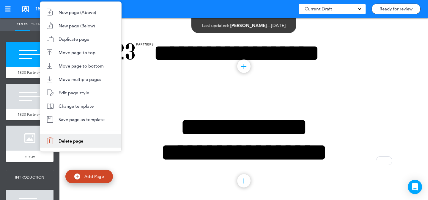
click at [75, 140] on span "Delete page" at bounding box center [70, 141] width 25 height 6
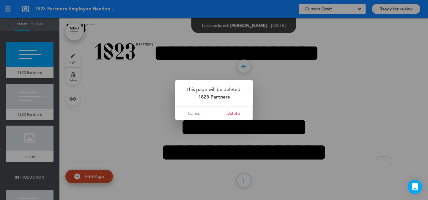
click at [245, 113] on link "Delete" at bounding box center [233, 112] width 39 height 13
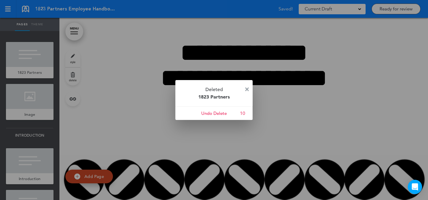
click at [246, 87] on img at bounding box center [247, 89] width 4 height 4
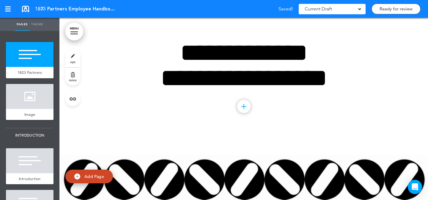
click at [68, 53] on link "style" at bounding box center [72, 58] width 15 height 18
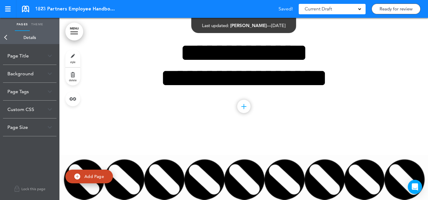
click at [29, 128] on div "Page Size" at bounding box center [29, 127] width 53 height 18
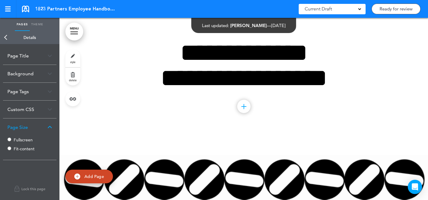
click at [29, 141] on label "Fullscreen" at bounding box center [32, 139] width 36 height 4
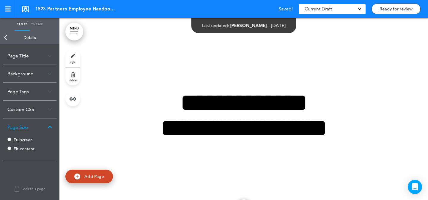
click at [28, 146] on label "Fit-content" at bounding box center [32, 148] width 36 height 4
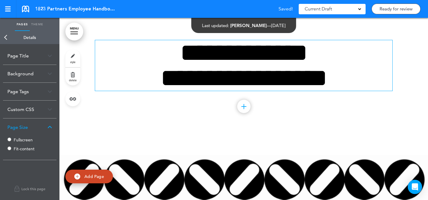
click at [267, 64] on h1 "**********" at bounding box center [243, 65] width 297 height 50
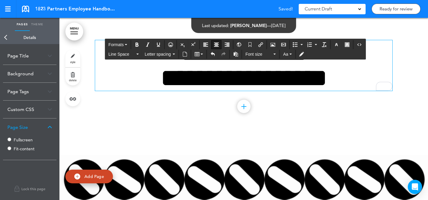
click at [369, 78] on h1 "**********" at bounding box center [243, 65] width 297 height 50
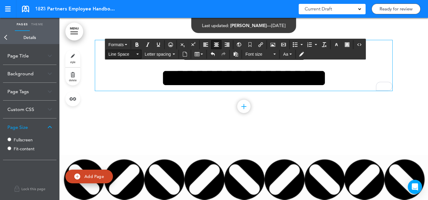
click at [121, 53] on span "Line Space" at bounding box center [121, 54] width 27 height 6
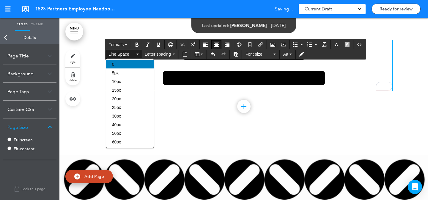
click at [121, 63] on div "0" at bounding box center [130, 64] width 48 height 8
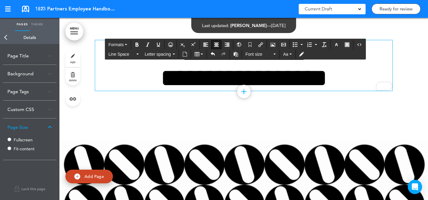
click at [100, 174] on span "Add Page" at bounding box center [94, 175] width 20 height 5
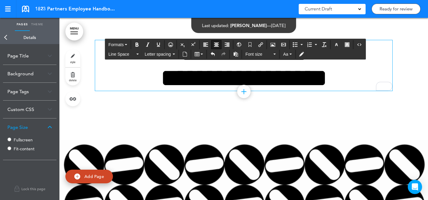
type input "********"
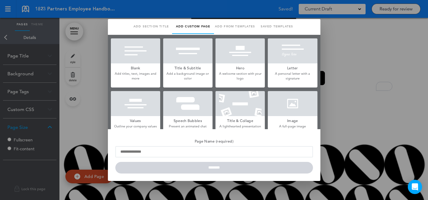
click at [143, 60] on div at bounding box center [135, 50] width 49 height 25
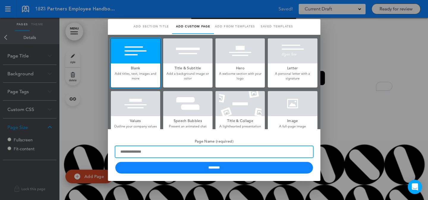
click at [139, 150] on input "Page Name (required)" at bounding box center [213, 151] width 197 height 11
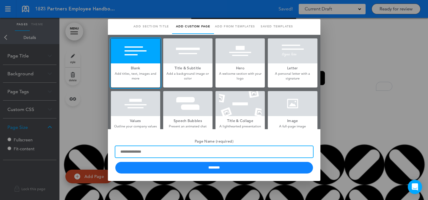
type input "*****"
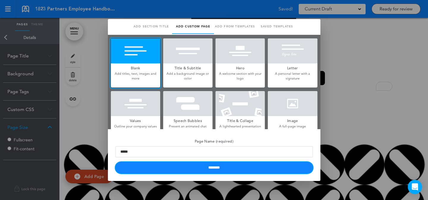
click at [157, 167] on input "********" at bounding box center [213, 168] width 197 height 12
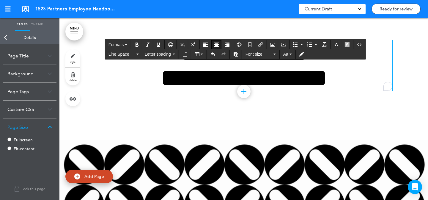
click at [319, 72] on h1 "**********" at bounding box center [243, 65] width 297 height 50
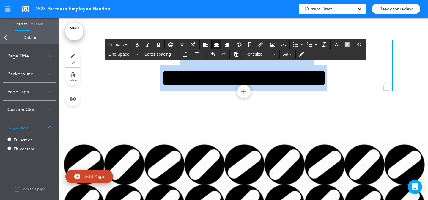
copy h1 "**********"
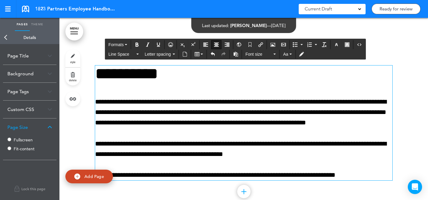
click at [244, 130] on div "**********" at bounding box center [243, 122] width 297 height 115
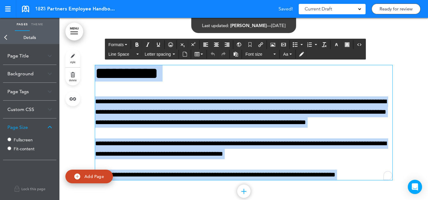
paste div "To enrich screen reader interactions, please activate Accessibility in Grammarl…"
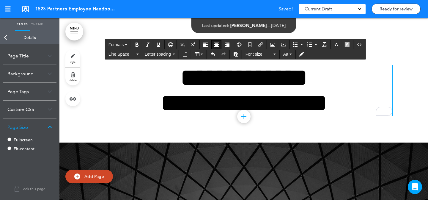
click at [71, 55] on link "style" at bounding box center [72, 58] width 15 height 18
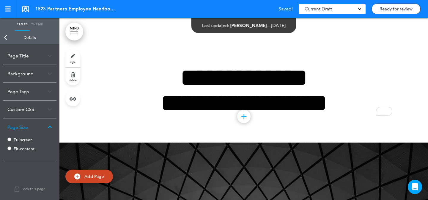
click at [26, 140] on label "Fullscreen" at bounding box center [32, 139] width 36 height 4
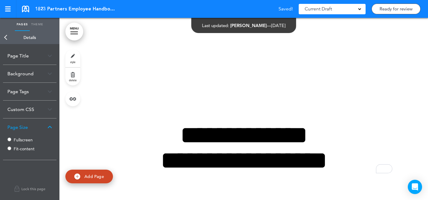
click at [25, 148] on label "Fit-content" at bounding box center [32, 148] width 36 height 4
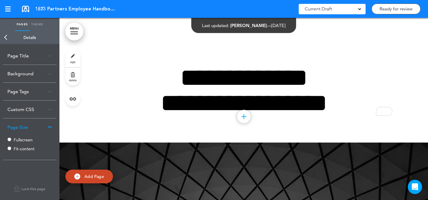
click at [11, 38] on link "Back" at bounding box center [6, 37] width 12 height 13
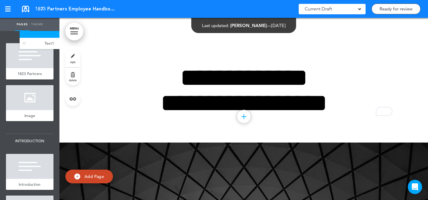
drag, startPoint x: 7, startPoint y: 159, endPoint x: 21, endPoint y: 46, distance: 113.7
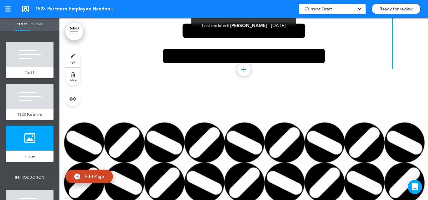
scroll to position [86, 0]
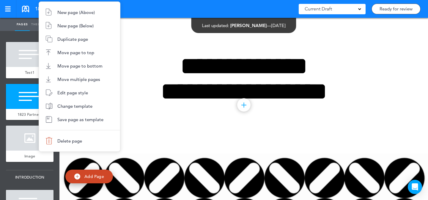
click at [165, 66] on div at bounding box center [214, 100] width 428 height 200
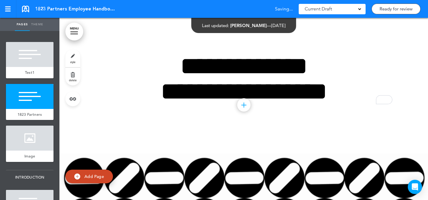
click at [67, 58] on link "style" at bounding box center [72, 58] width 15 height 18
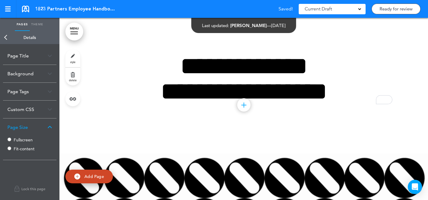
click at [37, 57] on div "Page Title" at bounding box center [29, 56] width 53 height 18
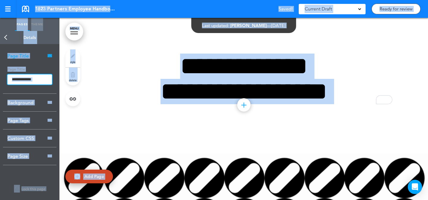
click at [31, 81] on input "**********" at bounding box center [29, 79] width 45 height 10
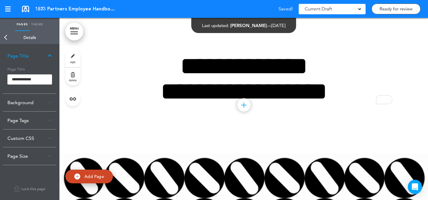
click at [6, 42] on link "Back" at bounding box center [6, 37] width 12 height 13
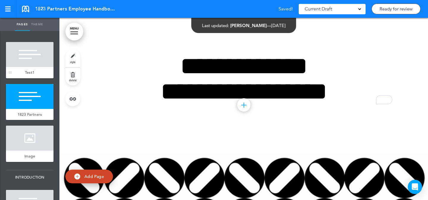
click at [34, 58] on div at bounding box center [30, 54] width 48 height 25
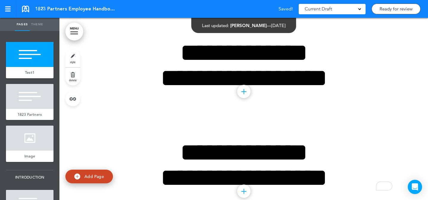
click at [70, 54] on link "style" at bounding box center [72, 58] width 15 height 18
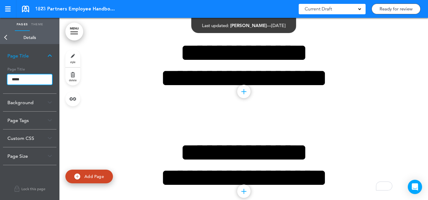
click at [32, 78] on input "*****" at bounding box center [29, 79] width 45 height 10
paste input "********"
type input "**********"
click at [7, 33] on body "Make this page common so it is available in other handbooks. This handbook Prev…" at bounding box center [214, 100] width 428 height 200
click at [10, 39] on link "Back" at bounding box center [6, 37] width 12 height 13
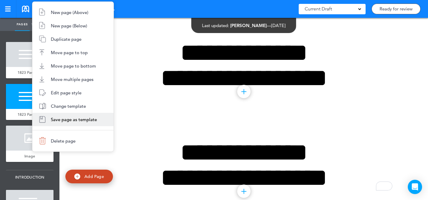
click at [61, 138] on span "Delete page" at bounding box center [63, 141] width 25 height 6
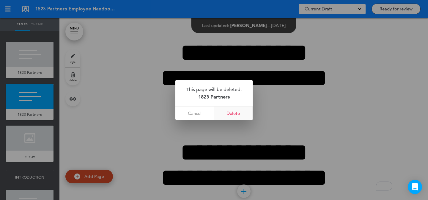
click at [230, 108] on link "Delete" at bounding box center [233, 112] width 39 height 13
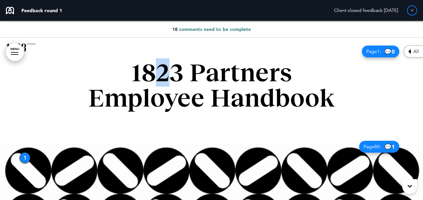
drag, startPoint x: 177, startPoint y: 70, endPoint x: 150, endPoint y: 72, distance: 27.4
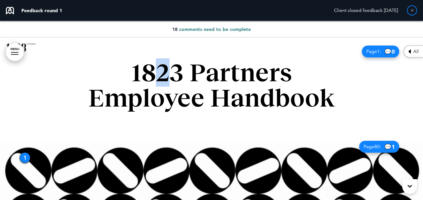
click at [150, 72] on h1 "1823 Partners Employee Handbook" at bounding box center [211, 85] width 297 height 50
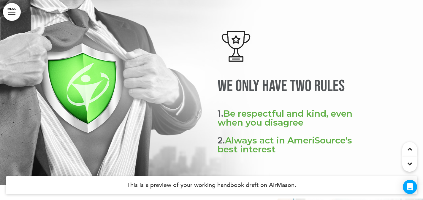
scroll to position [2521, 0]
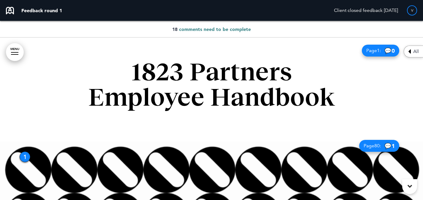
scroll to position [1, 0]
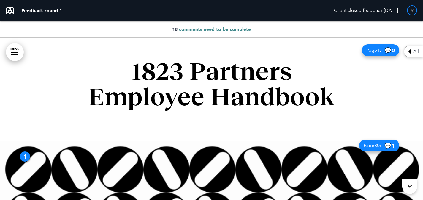
click at [210, 29] on span "comments need to be complete" at bounding box center [215, 29] width 72 height 6
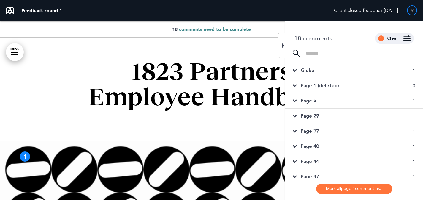
click at [326, 68] on div "Global 1" at bounding box center [353, 70] width 137 height 15
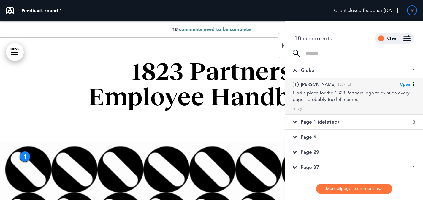
click at [405, 85] on span "Open" at bounding box center [405, 84] width 10 height 5
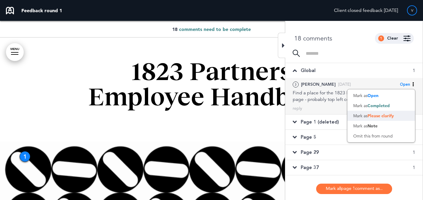
click at [399, 119] on div "Mark as Please clarify" at bounding box center [381, 115] width 68 height 10
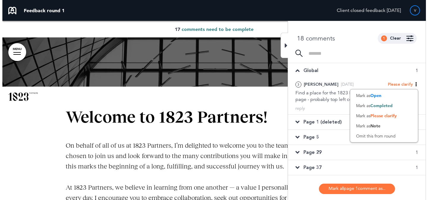
scroll to position [497, 0]
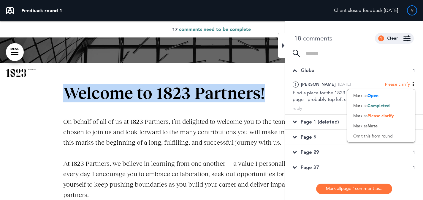
drag, startPoint x: 265, startPoint y: 96, endPoint x: 63, endPoint y: 97, distance: 201.9
click at [63, 97] on h1 "Welcome to 1823 Partners!" at bounding box center [211, 93] width 297 height 16
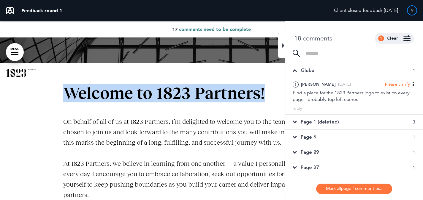
click at [14, 54] on div at bounding box center [14, 54] width 7 height 1
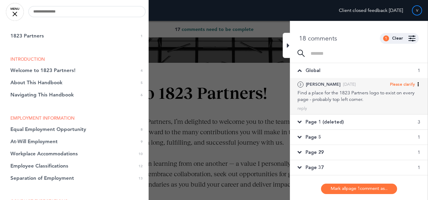
click at [322, 94] on div "Find a place for the 1823 Partners logo to exist on every page - probably top l…" at bounding box center [358, 95] width 123 height 13
click at [306, 106] on div "reply" at bounding box center [302, 108] width 10 height 6
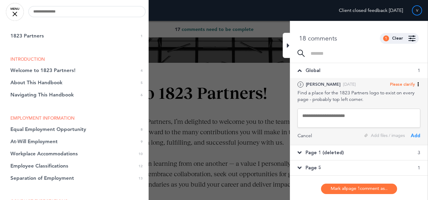
click at [337, 119] on textarea at bounding box center [358, 117] width 123 height 19
type textarea "*"
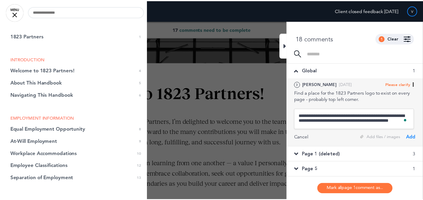
scroll to position [1, 0]
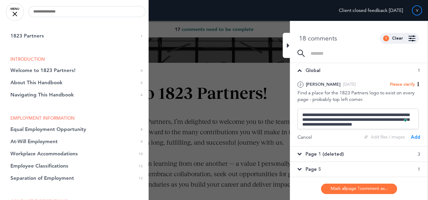
click at [217, 102] on div at bounding box center [214, 100] width 428 height 200
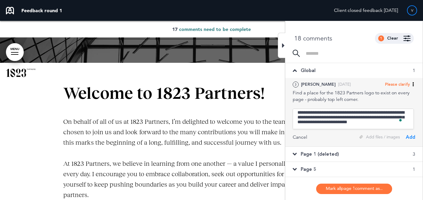
scroll to position [0, 0]
click at [356, 111] on textarea "**********" at bounding box center [353, 118] width 121 height 20
type textarea "**********"
click at [410, 138] on div "Add" at bounding box center [411, 137] width 10 height 7
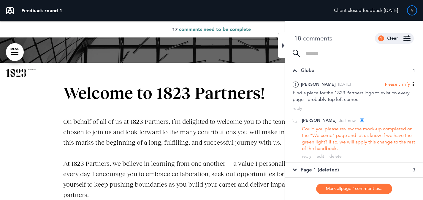
click at [358, 166] on div "Page 1 (deleted) 3" at bounding box center [353, 169] width 137 height 15
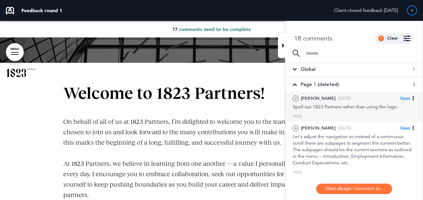
click at [402, 98] on span "Open" at bounding box center [405, 98] width 10 height 5
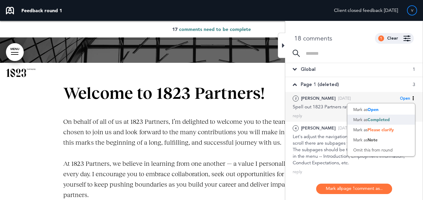
click at [387, 120] on span "Completed" at bounding box center [379, 119] width 22 height 5
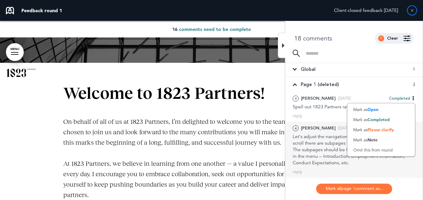
click at [317, 140] on div "Let's adjust the navigation so instead of a continuous scroll there are subpage…" at bounding box center [354, 149] width 123 height 33
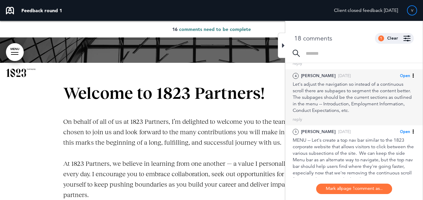
click at [405, 74] on span "Open" at bounding box center [405, 75] width 10 height 5
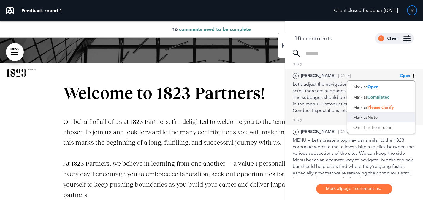
click at [391, 117] on div "Mark as Note" at bounding box center [381, 117] width 68 height 10
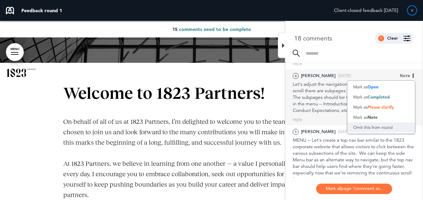
click at [388, 125] on div "Omit this from round" at bounding box center [381, 127] width 68 height 10
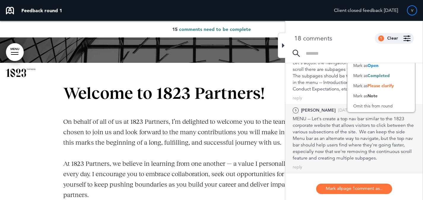
click at [335, 139] on div "MENU -- Let's create a top nav bar similar to the 1823 corporate website that a…" at bounding box center [354, 138] width 123 height 46
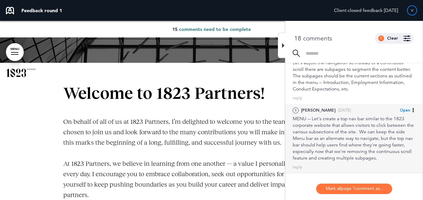
click at [404, 109] on span "Open" at bounding box center [405, 109] width 10 height 5
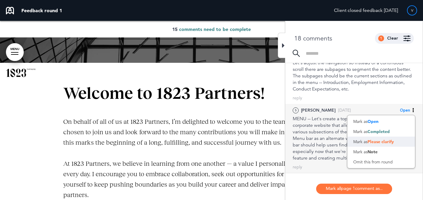
click at [390, 142] on span "Please clarify" at bounding box center [381, 141] width 26 height 5
click at [299, 170] on div "reply" at bounding box center [298, 167] width 10 height 6
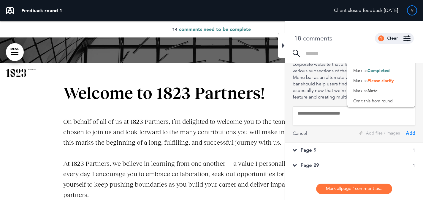
click at [328, 121] on textarea at bounding box center [354, 115] width 123 height 19
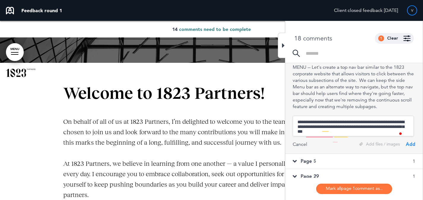
drag, startPoint x: 372, startPoint y: 133, endPoint x: 374, endPoint y: 138, distance: 6.0
click at [374, 136] on textarea "**********" at bounding box center [353, 126] width 121 height 20
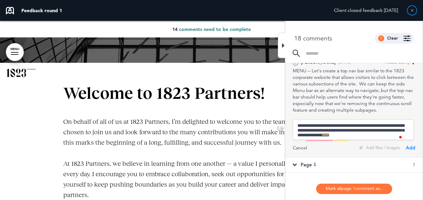
drag, startPoint x: 335, startPoint y: 132, endPoint x: 367, endPoint y: 131, distance: 32.4
click at [367, 131] on textarea "**********" at bounding box center [353, 129] width 121 height 20
click at [369, 140] on textarea "**********" at bounding box center [353, 129] width 121 height 20
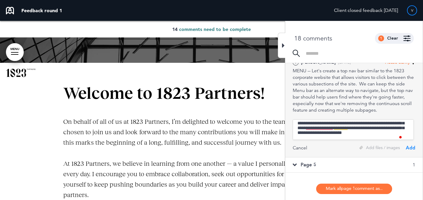
click at [300, 140] on textarea "**********" at bounding box center [353, 129] width 121 height 20
click at [314, 135] on textarea "**********" at bounding box center [353, 129] width 121 height 20
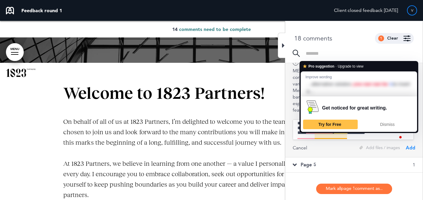
click at [316, 135] on textarea "**********" at bounding box center [353, 129] width 121 height 20
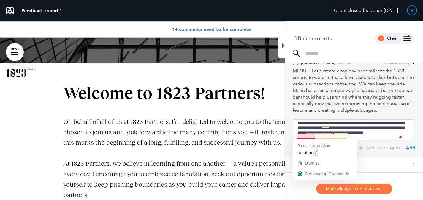
click at [314, 135] on textarea "**********" at bounding box center [353, 129] width 121 height 20
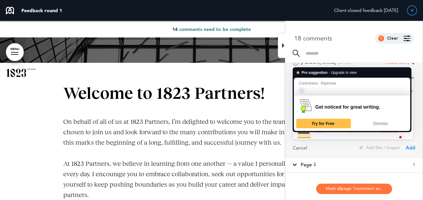
drag, startPoint x: 305, startPoint y: 134, endPoint x: 318, endPoint y: 134, distance: 13.1
click at [318, 135] on textarea "**********" at bounding box center [353, 129] width 121 height 20
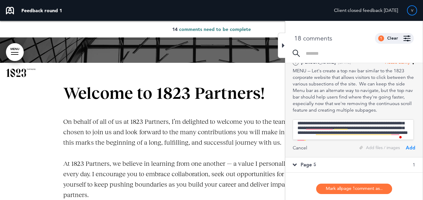
click at [316, 131] on textarea "**********" at bounding box center [353, 129] width 121 height 20
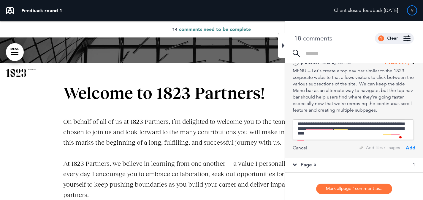
type textarea "**********"
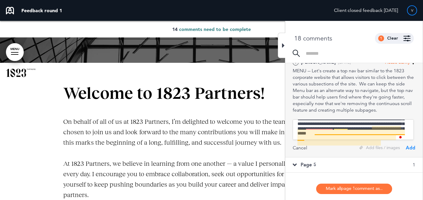
click at [325, 131] on textarea "**********" at bounding box center [353, 129] width 121 height 20
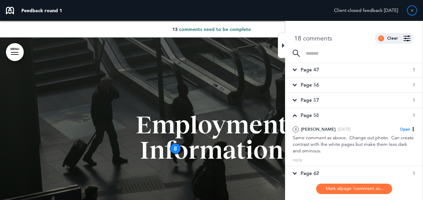
click at [360, 87] on div "Page 56 1" at bounding box center [353, 85] width 137 height 15
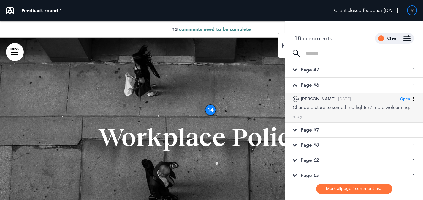
click at [406, 99] on span "Open" at bounding box center [405, 98] width 10 height 5
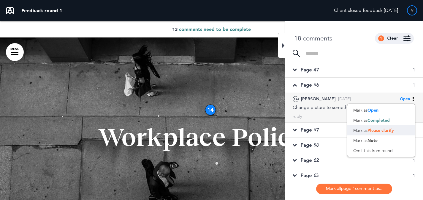
click at [385, 129] on span "Please clarify" at bounding box center [381, 129] width 26 height 5
click at [297, 116] on div "reply" at bounding box center [298, 116] width 10 height 6
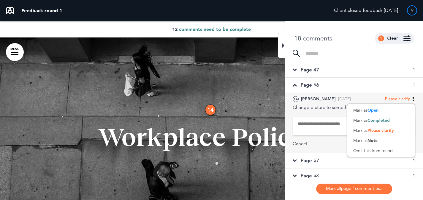
click at [316, 129] on textarea at bounding box center [354, 125] width 123 height 19
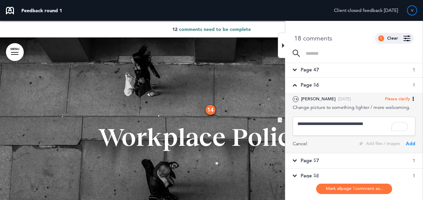
drag, startPoint x: 334, startPoint y: 124, endPoint x: 379, endPoint y: 125, distance: 44.8
click at [379, 125] on textarea "**********" at bounding box center [354, 125] width 123 height 19
click at [355, 124] on textarea "**********" at bounding box center [354, 125] width 123 height 19
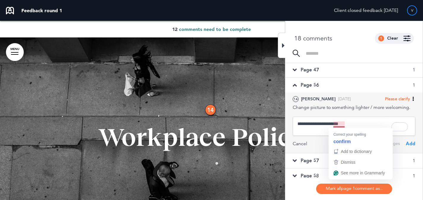
drag, startPoint x: 356, startPoint y: 122, endPoint x: 334, endPoint y: 124, distance: 22.0
click at [334, 124] on textarea "**********" at bounding box center [354, 125] width 123 height 19
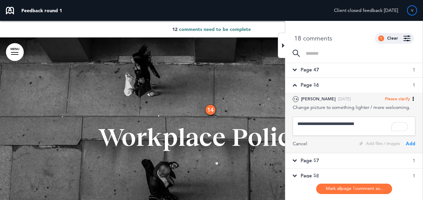
click at [350, 125] on textarea "**********" at bounding box center [354, 125] width 123 height 19
click at [368, 123] on textarea "**********" at bounding box center [354, 125] width 123 height 19
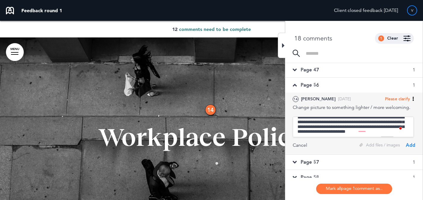
scroll to position [105, 0]
click at [325, 123] on textarea "**********" at bounding box center [353, 128] width 121 height 20
click at [324, 129] on textarea "**********" at bounding box center [353, 128] width 121 height 20
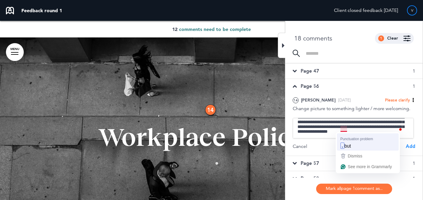
type textarea "**********"
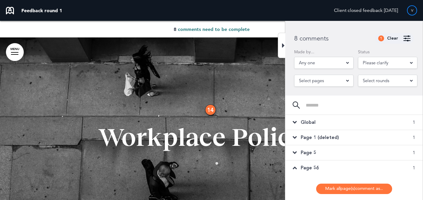
scroll to position [24, 0]
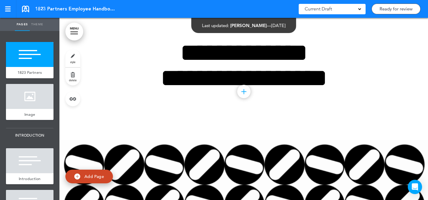
click at [390, 8] on link "Ready for review" at bounding box center [395, 9] width 49 height 11
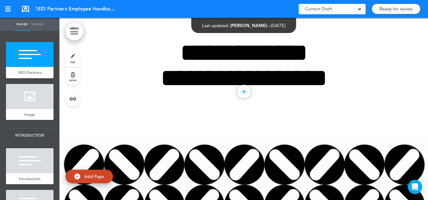
type input "**********"
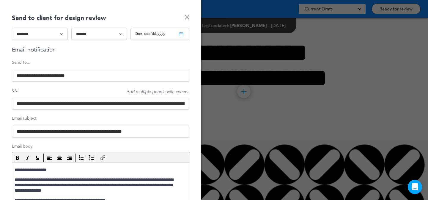
click at [95, 29] on select "******* ******* *******" at bounding box center [99, 34] width 56 height 12
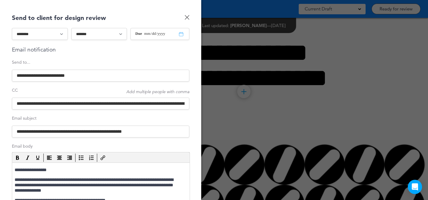
click at [47, 33] on select "**********" at bounding box center [40, 34] width 56 height 12
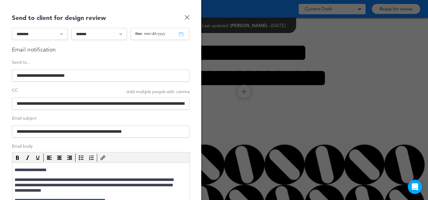
select select "*********"
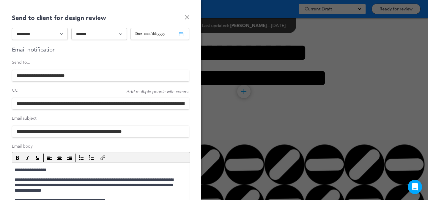
type input "**********"
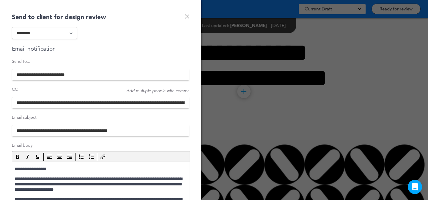
scroll to position [1, 0]
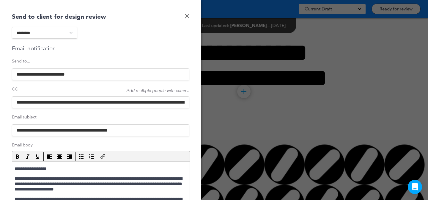
click at [82, 75] on input "**********" at bounding box center [100, 74] width 177 height 12
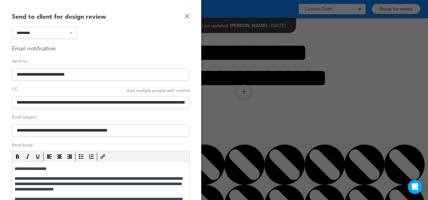
paste input
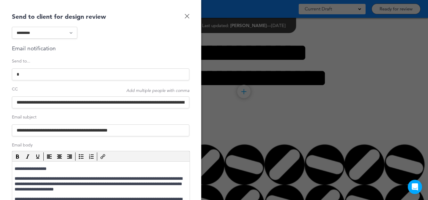
paste input "**********"
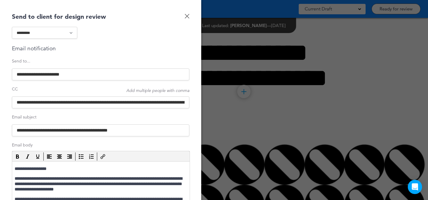
type input "**********"
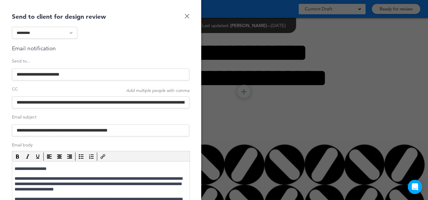
drag, startPoint x: 121, startPoint y: 102, endPoint x: 7, endPoint y: 103, distance: 114.3
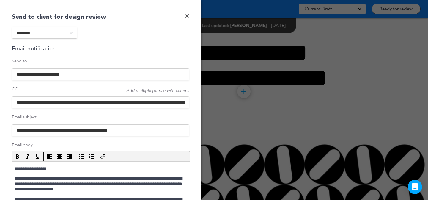
click at [7, 103] on div "**********" at bounding box center [100, 100] width 201 height 200
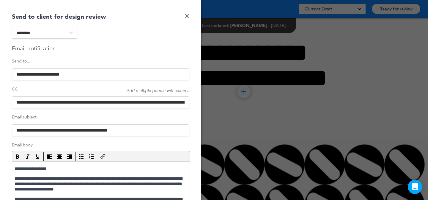
paste input
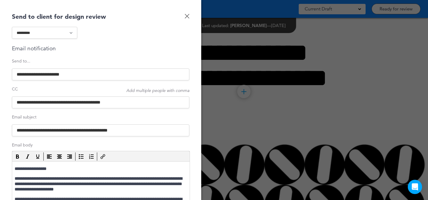
type input "**********"
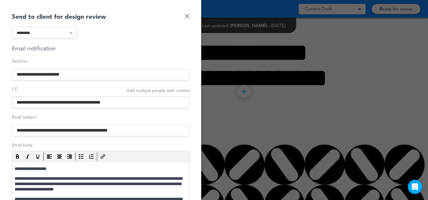
click at [108, 55] on div "**********" at bounding box center [100, 161] width 177 height 268
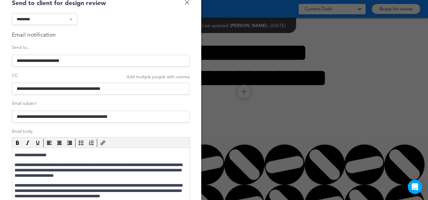
scroll to position [23, 0]
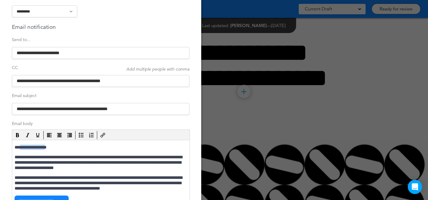
drag, startPoint x: 21, startPoint y: 147, endPoint x: 49, endPoint y: 146, distance: 28.2
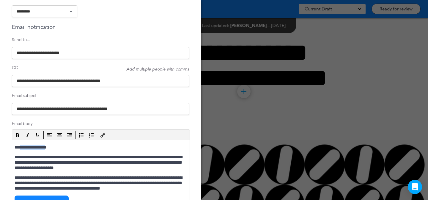
click at [49, 146] on p "**********" at bounding box center [100, 146] width 171 height 5
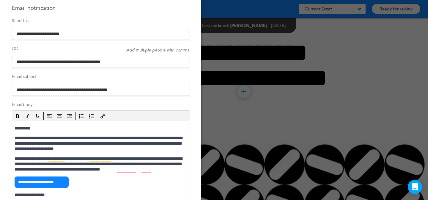
scroll to position [42, 0]
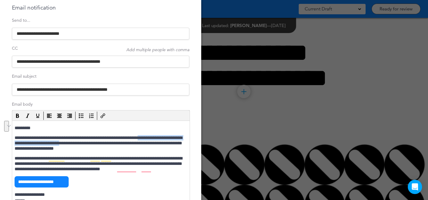
drag, startPoint x: 106, startPoint y: 143, endPoint x: 167, endPoint y: 137, distance: 61.2
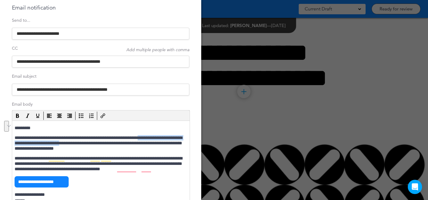
click at [162, 139] on p "**********" at bounding box center [100, 143] width 171 height 16
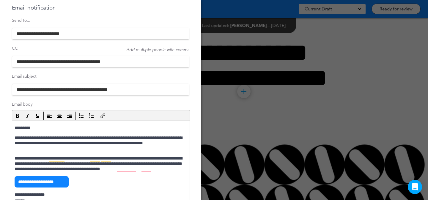
click at [34, 143] on p "**********" at bounding box center [100, 143] width 171 height 16
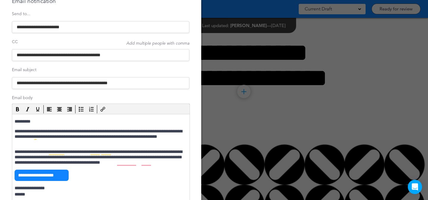
scroll to position [55, 0]
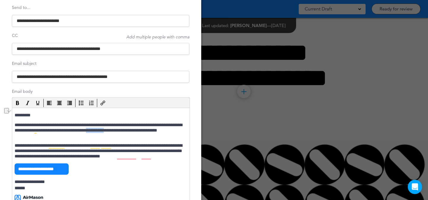
drag, startPoint x: 136, startPoint y: 131, endPoint x: 156, endPoint y: 129, distance: 20.0
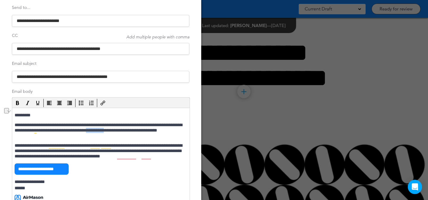
click at [153, 130] on p "**********" at bounding box center [100, 130] width 171 height 16
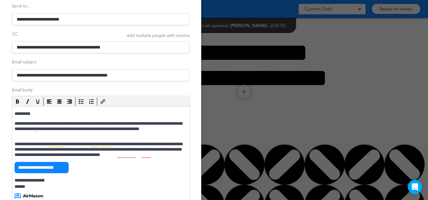
scroll to position [57, 0]
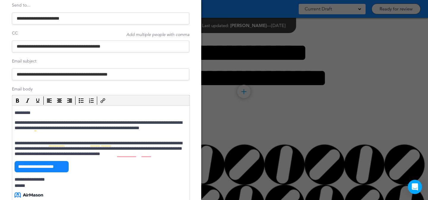
click at [159, 149] on p "**********" at bounding box center [100, 148] width 171 height 16
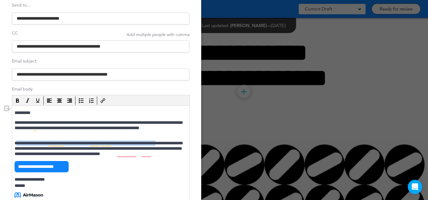
drag, startPoint x: 174, startPoint y: 143, endPoint x: 18, endPoint y: 143, distance: 156.2
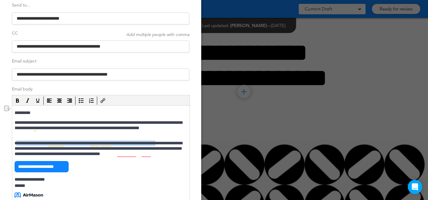
click at [18, 143] on p "**********" at bounding box center [100, 148] width 171 height 16
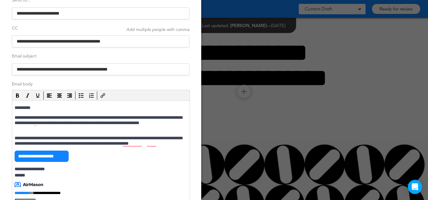
click at [121, 137] on p "**********" at bounding box center [100, 140] width 171 height 11
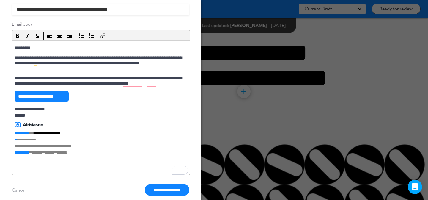
scroll to position [130, 0]
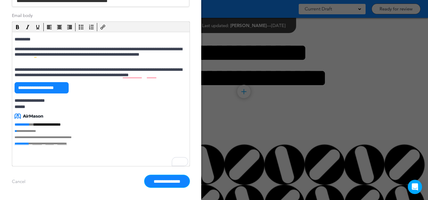
click at [160, 183] on input "**********" at bounding box center [167, 181] width 45 height 12
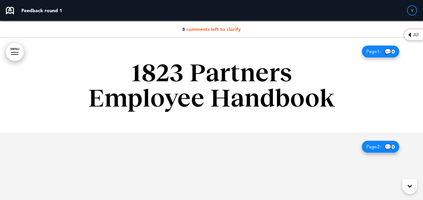
click at [230, 31] on span "comments left to clarify" at bounding box center [213, 29] width 54 height 6
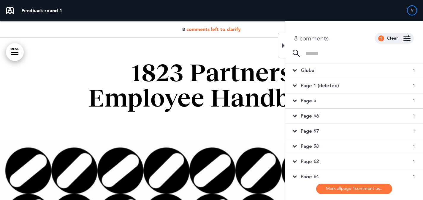
click at [393, 38] on div "Clear" at bounding box center [392, 38] width 11 height 4
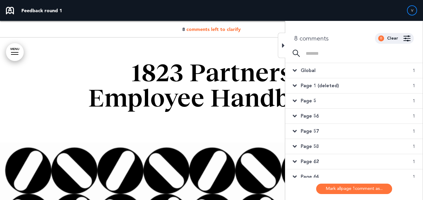
click at [408, 39] on img at bounding box center [407, 38] width 7 height 6
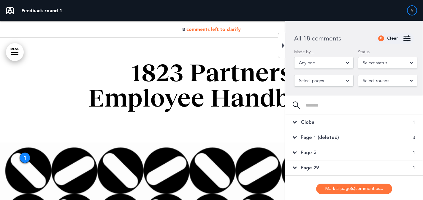
click at [387, 63] on span "Select status" at bounding box center [375, 62] width 24 height 8
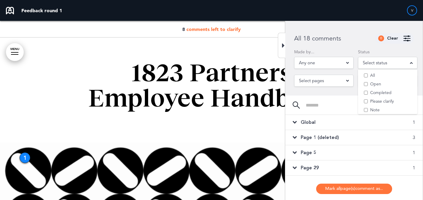
click at [227, 33] on div "8 comments left to clarify" at bounding box center [211, 29] width 423 height 17
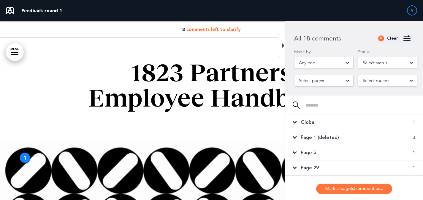
click at [227, 30] on span "comments left to clarify" at bounding box center [213, 29] width 54 height 6
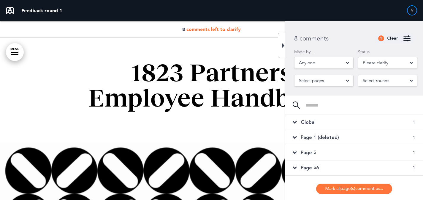
click at [358, 140] on div "Page 1 (deleted) 1" at bounding box center [353, 137] width 137 height 15
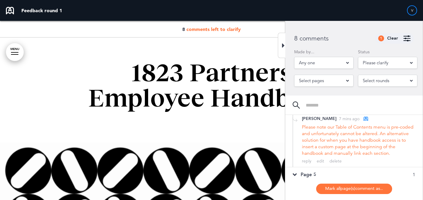
scroll to position [102, 0]
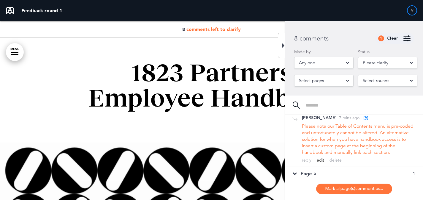
click at [322, 163] on div "edit" at bounding box center [320, 160] width 7 height 6
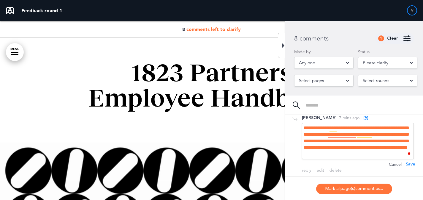
click at [395, 143] on div "**********" at bounding box center [358, 141] width 112 height 36
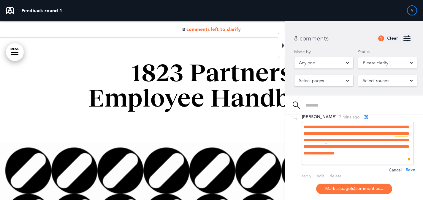
scroll to position [103, 0]
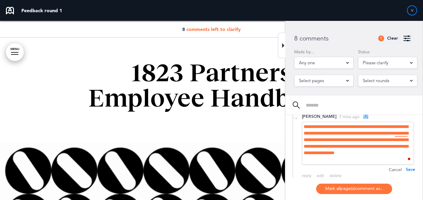
click at [345, 164] on div "**********" at bounding box center [358, 142] width 112 height 43
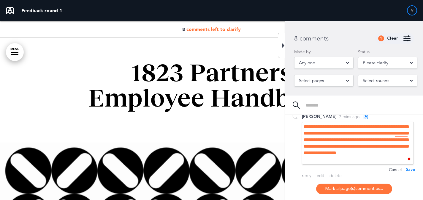
click at [410, 178] on div "8 comments 1 Clear Made by... Any one All Jared Levy ( Jared.Levy@1823.partners…" at bounding box center [353, 120] width 137 height 199
drag, startPoint x: 410, startPoint y: 176, endPoint x: 410, endPoint y: 170, distance: 5.4
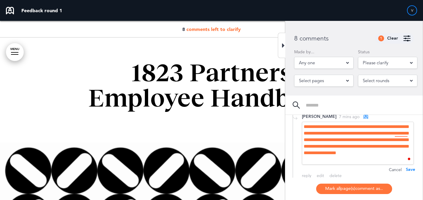
click at [410, 173] on div "Save" at bounding box center [411, 169] width 10 height 7
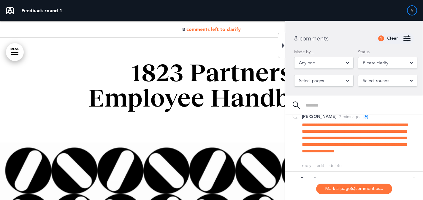
scroll to position [0, 0]
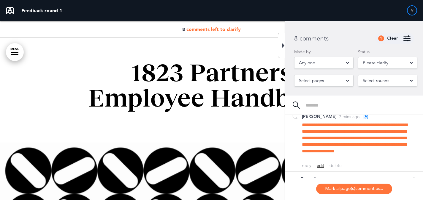
click at [322, 168] on div "edit" at bounding box center [320, 165] width 7 height 6
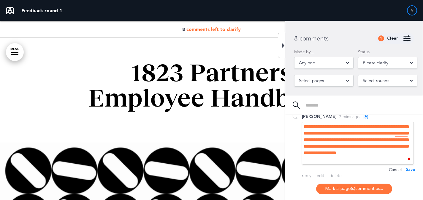
click at [337, 164] on div "**********" at bounding box center [358, 142] width 112 height 43
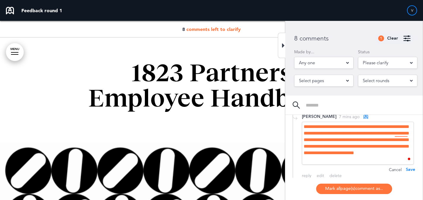
click at [409, 173] on div "Save" at bounding box center [411, 169] width 10 height 7
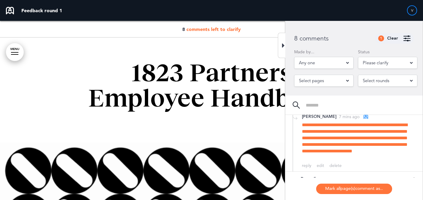
scroll to position [157, 0]
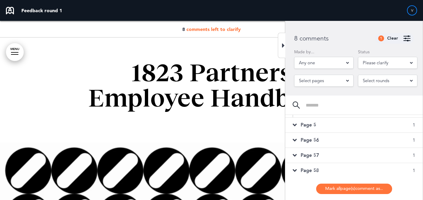
click at [390, 131] on div "Page 5 1" at bounding box center [353, 124] width 137 height 15
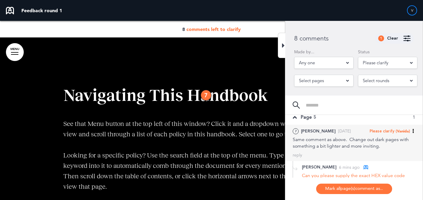
scroll to position [36, 0]
click at [385, 136] on div "Same comment as above. Change out dark pages with something a bit lighter and m…" at bounding box center [354, 141] width 123 height 13
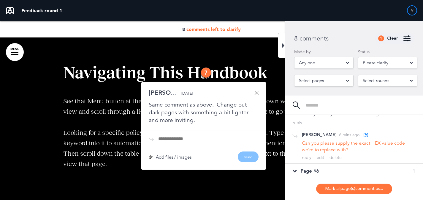
scroll to position [72, 0]
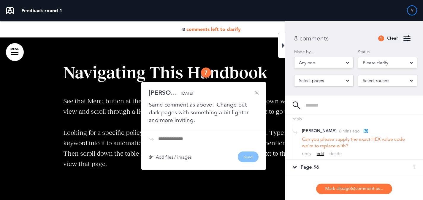
click at [319, 154] on div "edit" at bounding box center [320, 154] width 7 height 6
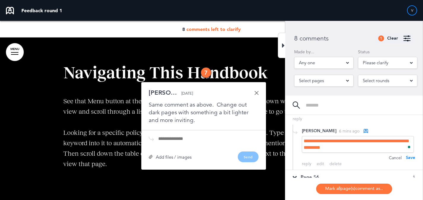
click at [366, 145] on div "**********" at bounding box center [358, 144] width 112 height 17
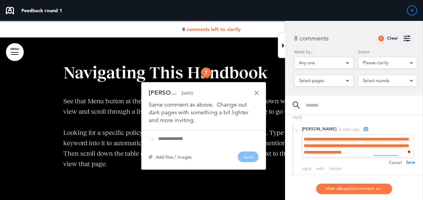
scroll to position [74, 0]
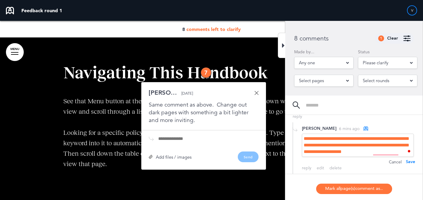
click at [354, 151] on div "**********" at bounding box center [358, 144] width 112 height 23
click at [407, 169] on div "Save" at bounding box center [411, 168] width 10 height 7
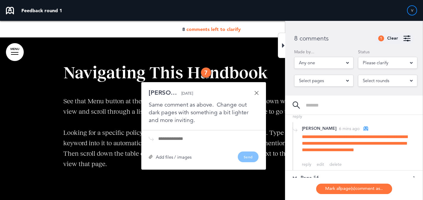
drag, startPoint x: 320, startPoint y: 163, endPoint x: 326, endPoint y: 160, distance: 6.8
click at [320, 163] on div "edit" at bounding box center [320, 164] width 7 height 6
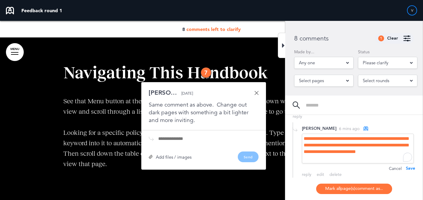
click at [328, 159] on div "**********" at bounding box center [358, 148] width 112 height 30
click at [412, 169] on div "Save" at bounding box center [411, 168] width 10 height 7
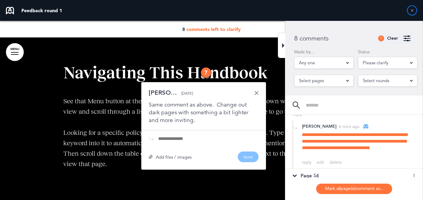
scroll to position [76, 0]
click at [319, 163] on div "edit" at bounding box center [320, 162] width 7 height 6
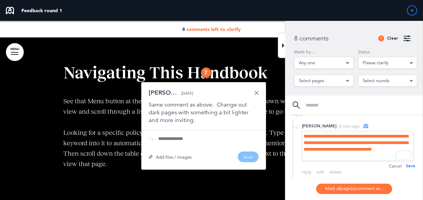
click at [362, 148] on div "**********" at bounding box center [358, 146] width 112 height 30
click at [412, 165] on div "Save" at bounding box center [411, 165] width 10 height 7
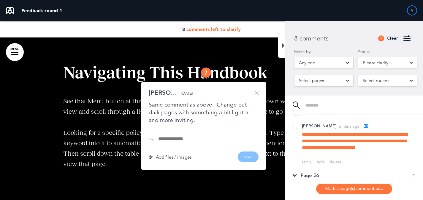
scroll to position [90, 0]
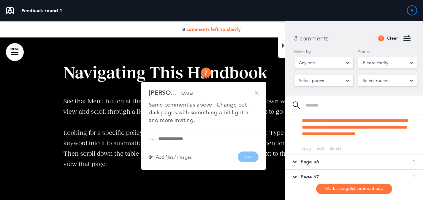
click at [355, 162] on div "Page 56 1" at bounding box center [353, 161] width 137 height 15
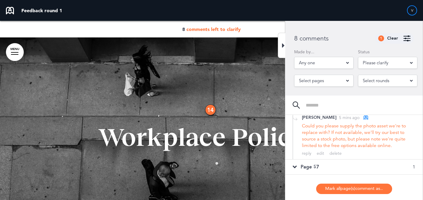
scroll to position [94, 0]
click at [357, 162] on div "Page 57 1" at bounding box center [353, 165] width 137 height 15
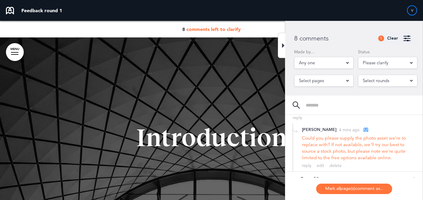
scroll to position [103, 0]
click at [393, 40] on div "Clear" at bounding box center [392, 38] width 11 height 4
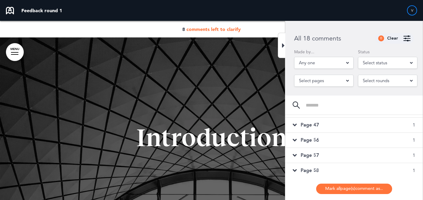
click at [397, 63] on div "Select status" at bounding box center [387, 63] width 59 height 12
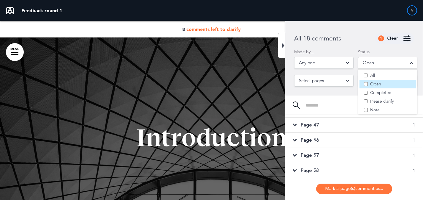
scroll to position [58, 0]
click at [342, 169] on div "Page 80 1" at bounding box center [353, 169] width 137 height 15
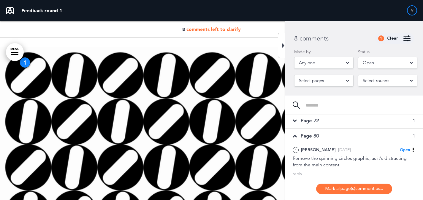
scroll to position [94, 0]
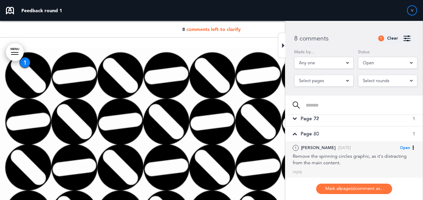
click at [349, 156] on div "Remove the spinning circles graphic, as it's distracting from the main content." at bounding box center [354, 159] width 123 height 13
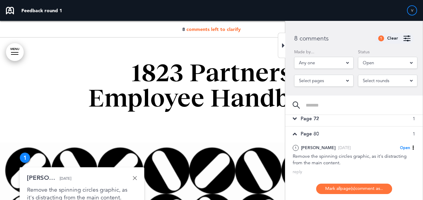
scroll to position [78, 0]
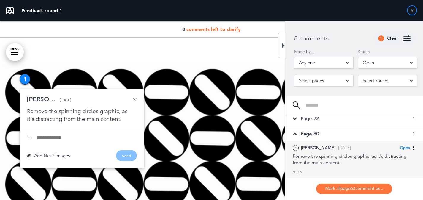
click at [407, 145] on span "Open" at bounding box center [405, 147] width 10 height 5
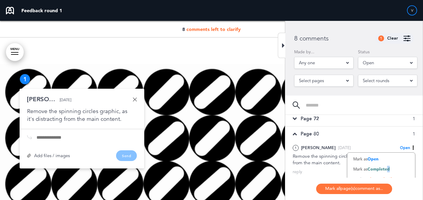
click at [387, 170] on span "Completed" at bounding box center [379, 168] width 22 height 5
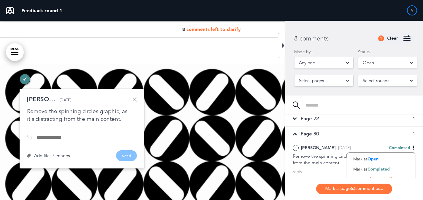
click at [371, 121] on div "Page 72 1" at bounding box center [353, 118] width 137 height 15
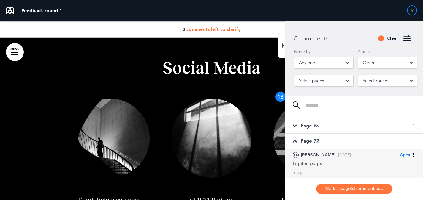
scroll to position [62, 0]
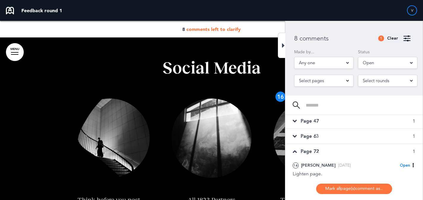
click at [366, 137] on div "Page 63 1" at bounding box center [353, 136] width 137 height 15
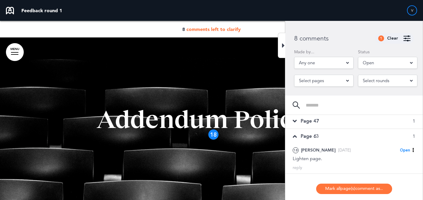
click at [369, 126] on div "Page 47 1" at bounding box center [353, 120] width 137 height 15
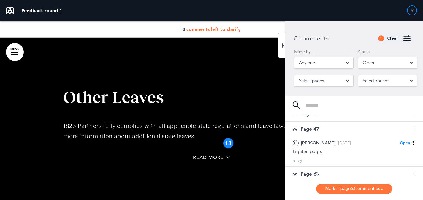
scroll to position [53, 0]
click at [371, 120] on div "Page 44 1" at bounding box center [353, 114] width 137 height 15
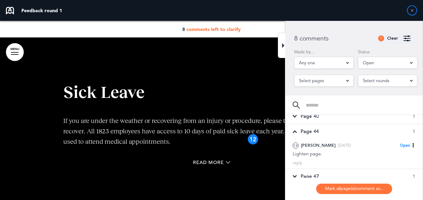
scroll to position [23, 0]
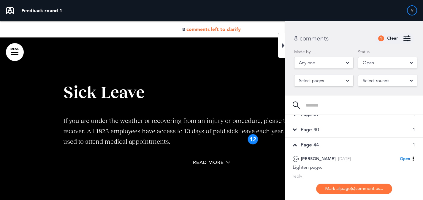
click at [369, 130] on div "Page 40 1" at bounding box center [353, 129] width 137 height 15
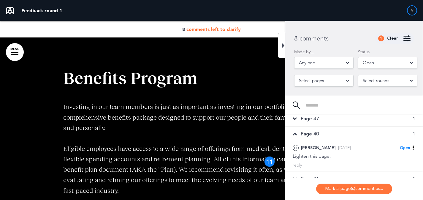
scroll to position [18, 0]
click at [371, 123] on div "Page 37 1" at bounding box center [353, 119] width 137 height 15
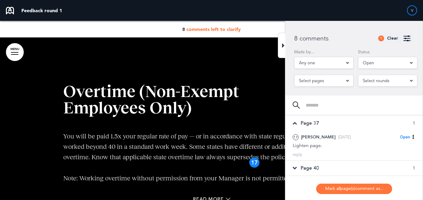
scroll to position [7, 0]
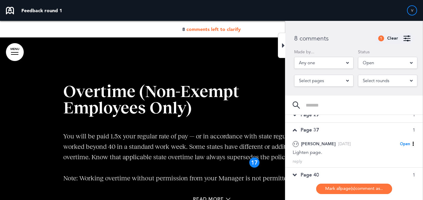
click at [372, 120] on div "Page 29 1" at bounding box center [353, 114] width 137 height 15
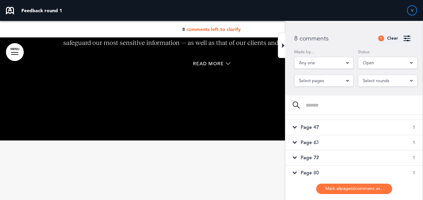
scroll to position [88, 0]
click at [392, 40] on div "Clear" at bounding box center [392, 38] width 11 height 4
click at [393, 68] on div "Select status" at bounding box center [387, 63] width 59 height 12
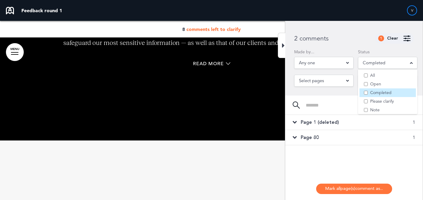
scroll to position [0, 0]
click at [355, 134] on div "Page 80 1" at bounding box center [353, 137] width 137 height 15
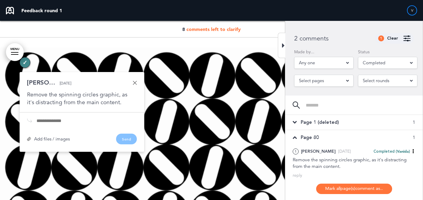
click at [354, 134] on div "Page 80 1" at bounding box center [353, 137] width 137 height 15
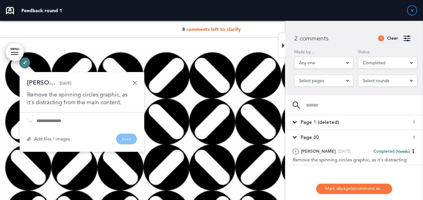
click at [391, 61] on div "Completed" at bounding box center [387, 63] width 59 height 12
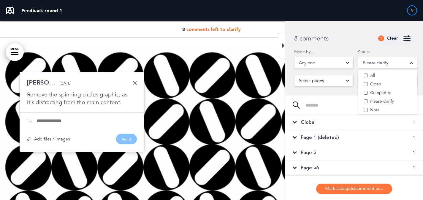
click at [363, 140] on div "Page 1 (deleted) 1" at bounding box center [353, 137] width 137 height 15
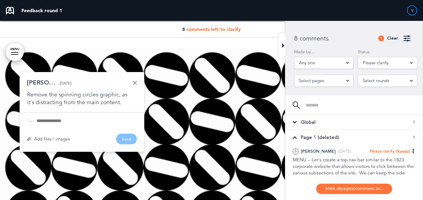
click at [364, 126] on div "Global 1" at bounding box center [353, 122] width 137 height 15
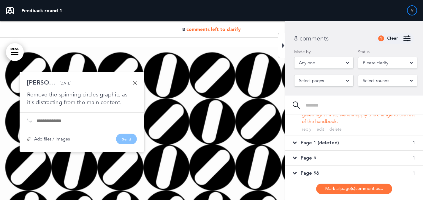
click at [352, 158] on div "Page 5 1" at bounding box center [353, 157] width 137 height 15
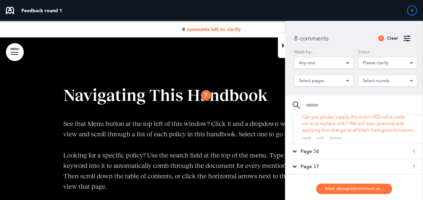
click at [354, 156] on div "Page 56 1" at bounding box center [353, 151] width 137 height 15
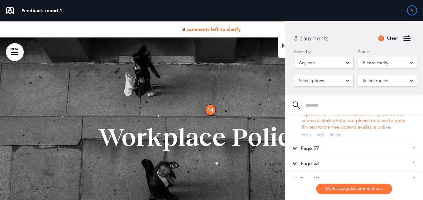
click at [355, 151] on div "Page 57 1" at bounding box center [353, 148] width 137 height 15
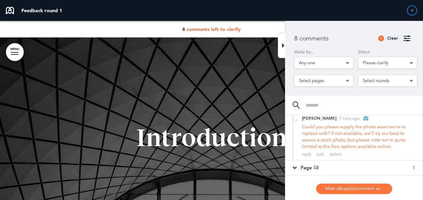
click at [343, 166] on div "Page 58 1" at bounding box center [353, 167] width 137 height 15
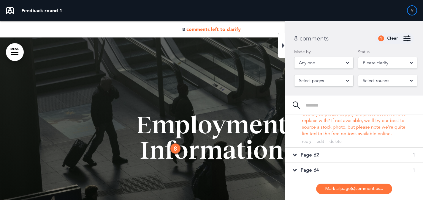
click at [368, 153] on div "Page 62 1" at bounding box center [353, 154] width 137 height 15
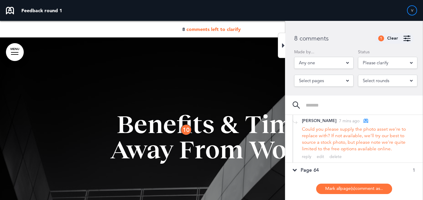
click at [369, 163] on div "Page 64 1" at bounding box center [353, 169] width 137 height 15
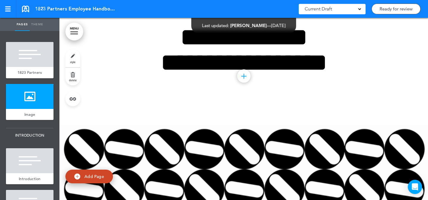
scroll to position [22, 0]
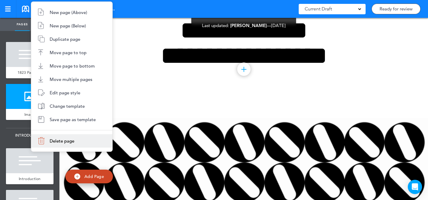
click at [55, 140] on span "Delete page" at bounding box center [62, 141] width 25 height 6
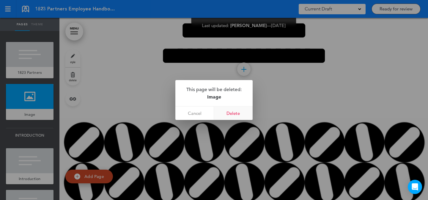
click at [228, 111] on link "Delete" at bounding box center [233, 112] width 39 height 13
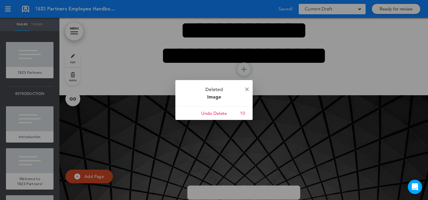
click at [248, 86] on p "Deleted Image" at bounding box center [213, 93] width 77 height 26
click at [248, 87] on img at bounding box center [247, 89] width 4 height 4
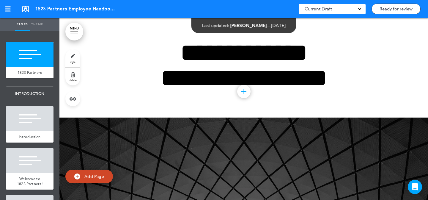
click at [75, 37] on link "MENU" at bounding box center [74, 32] width 18 height 18
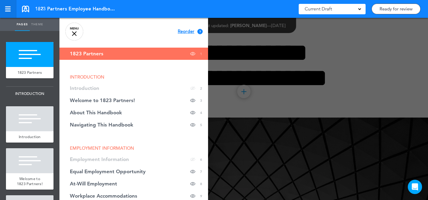
click at [9, 10] on div at bounding box center [7, 9] width 5 height 5
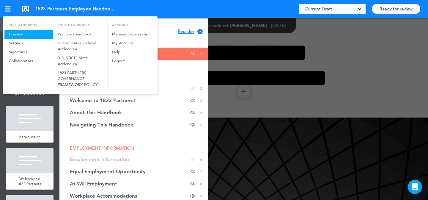
click at [12, 33] on link "Preview" at bounding box center [28, 34] width 48 height 9
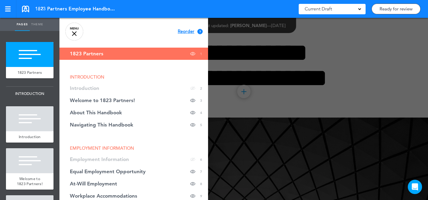
click at [261, 60] on div at bounding box center [273, 100] width 428 height 200
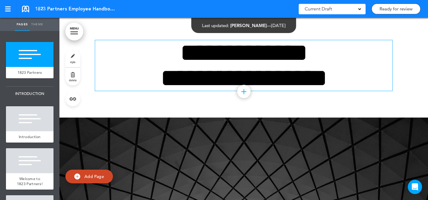
click at [207, 64] on h1 "**********" at bounding box center [243, 65] width 297 height 50
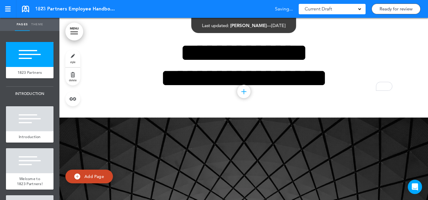
click at [70, 58] on link "style" at bounding box center [72, 58] width 15 height 18
type input "**********"
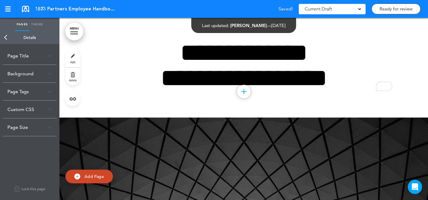
click at [49, 62] on div "Page Title" at bounding box center [29, 56] width 53 height 18
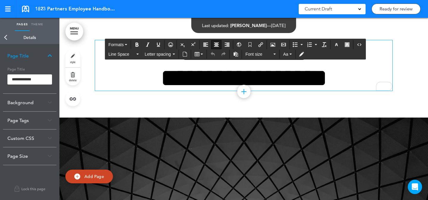
click at [109, 81] on h1 "**********" at bounding box center [243, 65] width 297 height 50
click at [75, 59] on link "style" at bounding box center [72, 58] width 15 height 18
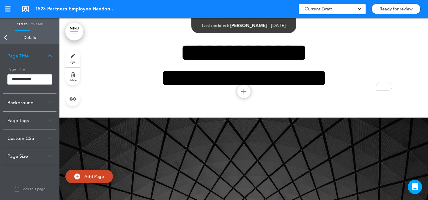
click at [42, 153] on div "Page Size" at bounding box center [29, 156] width 53 height 18
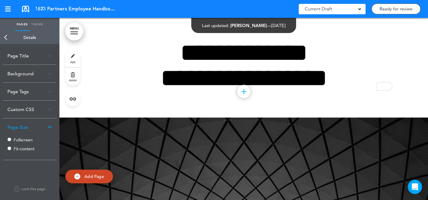
click at [23, 138] on label "Fullscreen" at bounding box center [32, 139] width 36 height 4
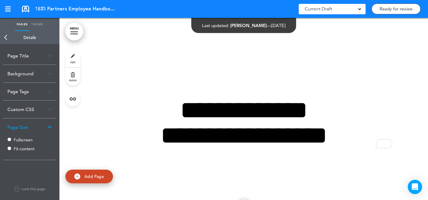
click at [22, 147] on label "Fit-content" at bounding box center [32, 148] width 36 height 4
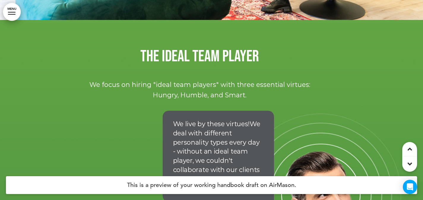
scroll to position [3785, 0]
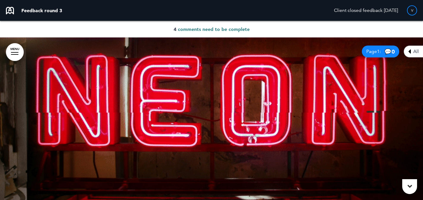
click at [414, 51] on span "All" at bounding box center [416, 51] width 6 height 5
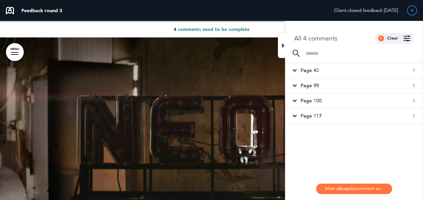
click at [363, 70] on div "Page 45 1" at bounding box center [353, 70] width 137 height 15
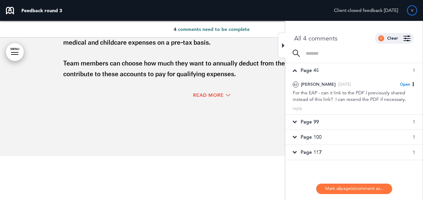
scroll to position [10616, 0]
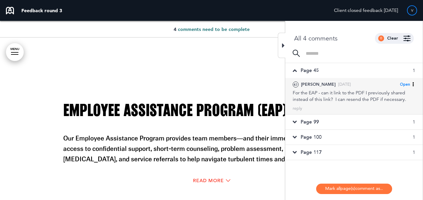
click at [357, 96] on div "For the EAP - can it link to the PDF I previously shared instead of this link? …" at bounding box center [354, 95] width 123 height 13
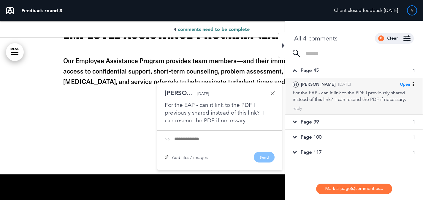
scroll to position [10693, 0]
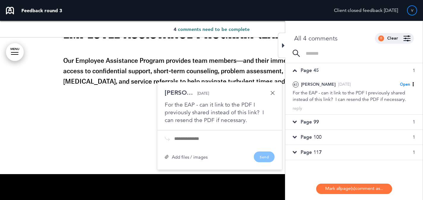
click at [357, 124] on div "Page 99 1" at bounding box center [353, 121] width 137 height 15
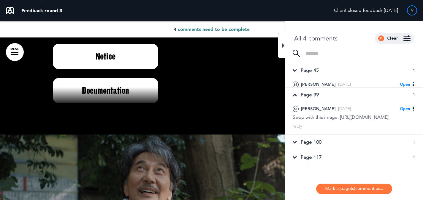
scroll to position [12844, 0]
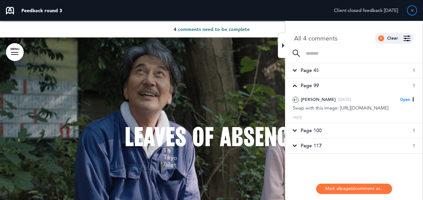
click at [355, 138] on div "Page 100 1" at bounding box center [353, 130] width 137 height 15
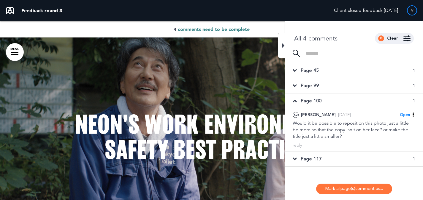
click at [353, 159] on div "Page 117 1" at bounding box center [353, 158] width 137 height 15
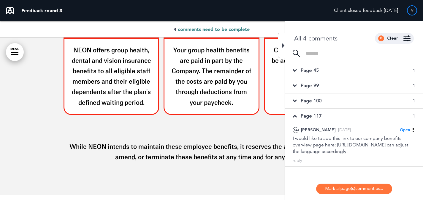
scroll to position [9816, 0]
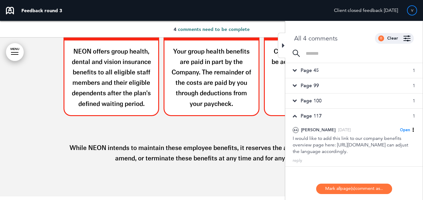
click at [284, 48] on icon at bounding box center [283, 45] width 3 height 7
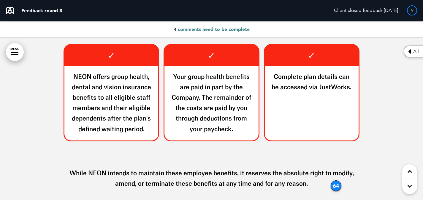
scroll to position [9797, 0]
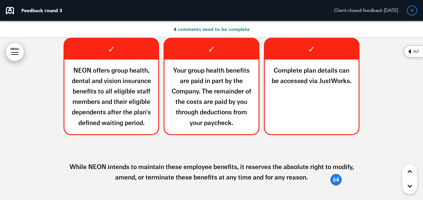
click at [339, 178] on div "64" at bounding box center [336, 179] width 11 height 11
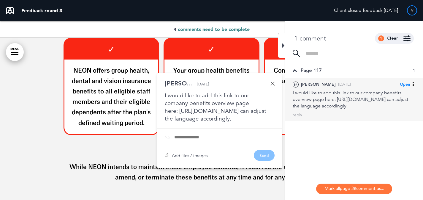
scroll to position [0, 0]
click at [403, 83] on span "Open" at bounding box center [405, 84] width 10 height 5
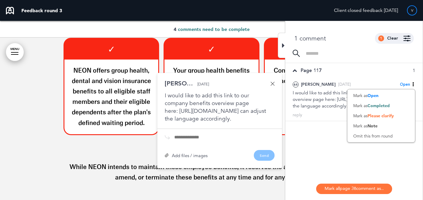
click at [254, 175] on p "While NEON intends to maintain these employee benefits, it reserves the absolut…" at bounding box center [211, 166] width 297 height 31
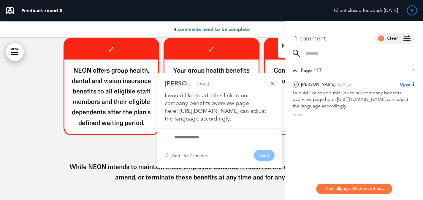
click at [273, 81] on link at bounding box center [273, 83] width 4 height 4
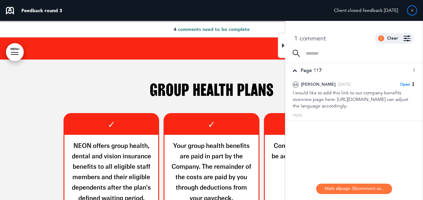
scroll to position [9720, 0]
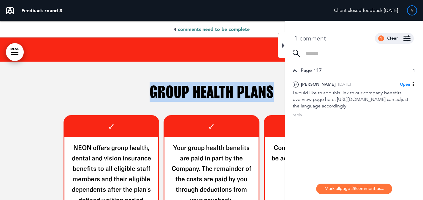
drag, startPoint x: 147, startPoint y: 90, endPoint x: 256, endPoint y: 47, distance: 117.2
click at [272, 96] on h1 "Group Health Plans" at bounding box center [211, 92] width 297 height 16
copy h1 "Group Health Plans"
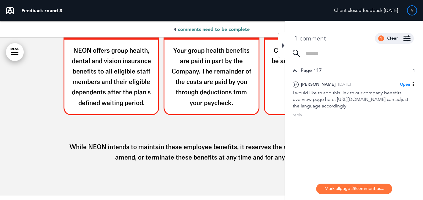
scroll to position [9817, 0]
drag, startPoint x: 236, startPoint y: 146, endPoint x: 184, endPoint y: 148, distance: 52.6
click at [184, 148] on p "While NEON intends to maintain these employee benefits, it reserves the absolut…" at bounding box center [211, 146] width 297 height 31
copy p "employee benefits"
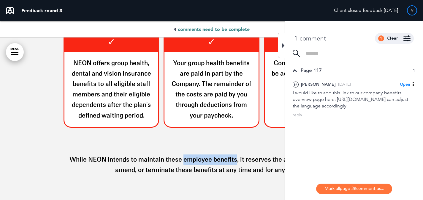
scroll to position [9740, 0]
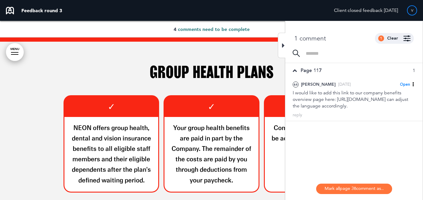
click at [278, 50] on div at bounding box center [281, 45] width 7 height 25
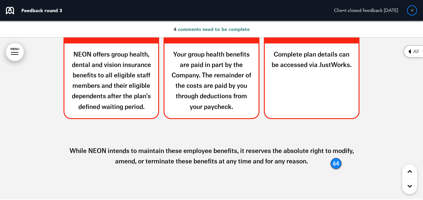
scroll to position [9861, 0]
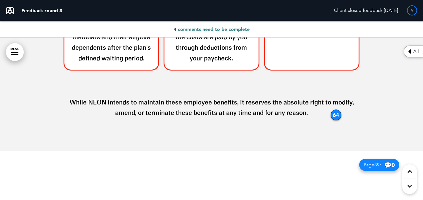
click at [407, 49] on div "All" at bounding box center [413, 51] width 19 height 12
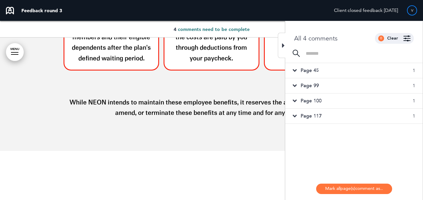
click at [364, 76] on div "Page 45 1" at bounding box center [353, 70] width 137 height 15
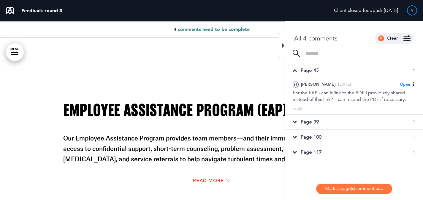
click at [364, 119] on div "Page 99 1" at bounding box center [353, 121] width 137 height 15
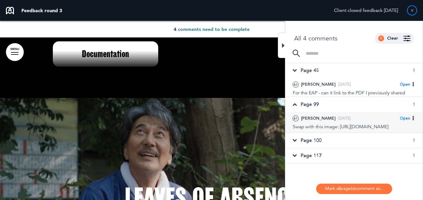
scroll to position [12844, 0]
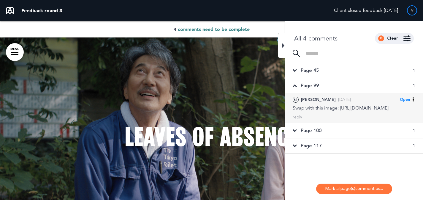
drag, startPoint x: 315, startPoint y: 119, endPoint x: 309, endPoint y: 115, distance: 7.0
click at [309, 111] on div "Swap with this image: [URL][DOMAIN_NAME]" at bounding box center [354, 108] width 123 height 7
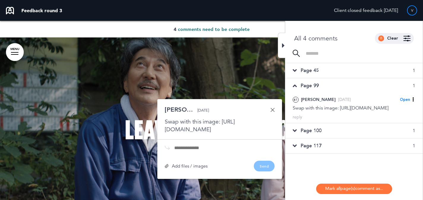
copy div "[URL][DOMAIN_NAME]"
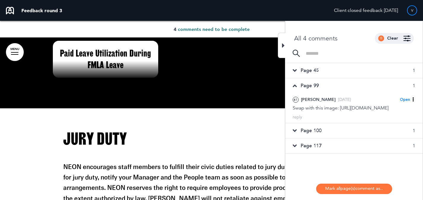
scroll to position [14882, 0]
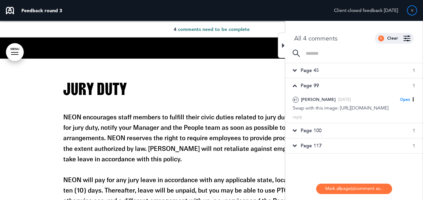
click at [284, 50] on div at bounding box center [281, 45] width 7 height 25
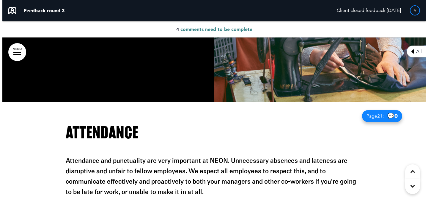
scroll to position [5497, 0]
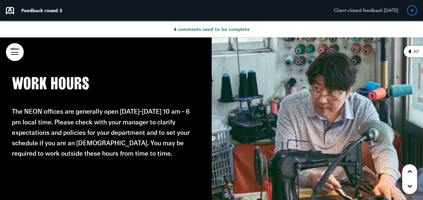
click at [19, 50] on link "MENU" at bounding box center [15, 52] width 18 height 18
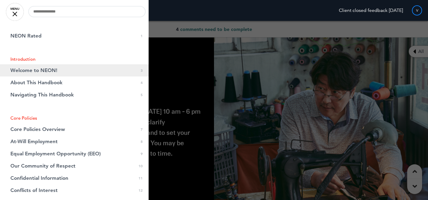
click at [81, 71] on link "Welcome to NEON! 0 3" at bounding box center [74, 70] width 148 height 12
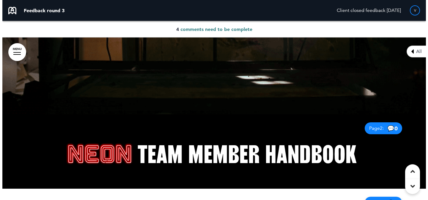
scroll to position [51, 0]
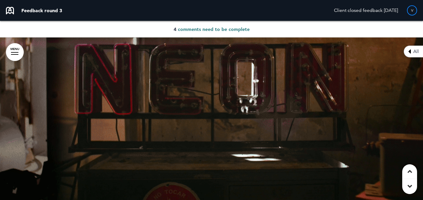
click at [26, 59] on div at bounding box center [211, 94] width 423 height 214
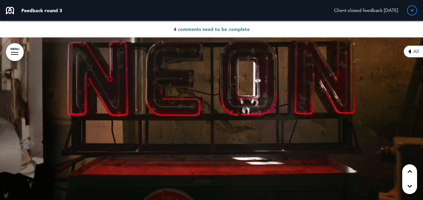
click at [15, 53] on link "MENU" at bounding box center [15, 52] width 18 height 18
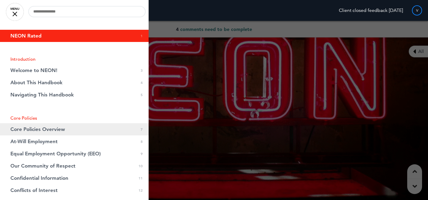
click at [65, 125] on link "Core Policies Overview 0 7" at bounding box center [74, 129] width 148 height 12
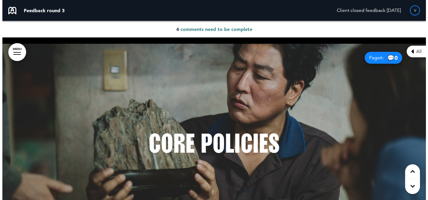
scroll to position [1065, 0]
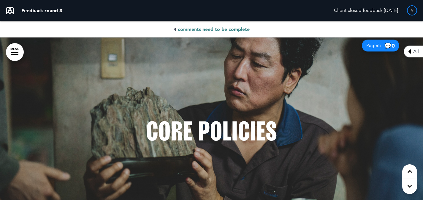
click at [18, 53] on link "MENU" at bounding box center [15, 52] width 18 height 18
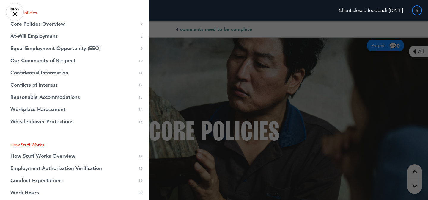
scroll to position [106, 0]
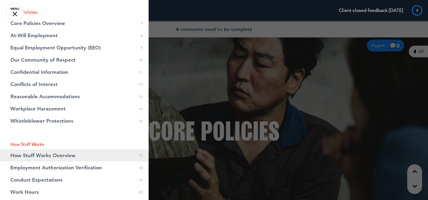
click at [89, 150] on link "How Stuff Works Overview 0 17" at bounding box center [74, 155] width 148 height 12
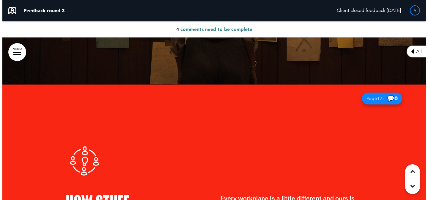
scroll to position [4669, 0]
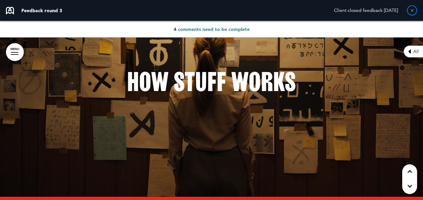
click at [12, 49] on link "MENU" at bounding box center [15, 52] width 18 height 18
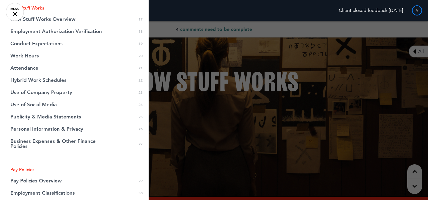
scroll to position [245, 0]
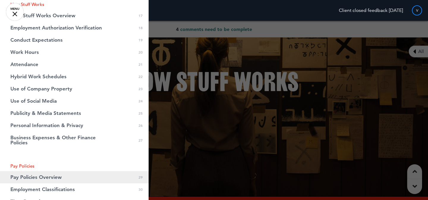
click at [58, 179] on span "Pay Policies Overview" at bounding box center [35, 176] width 51 height 5
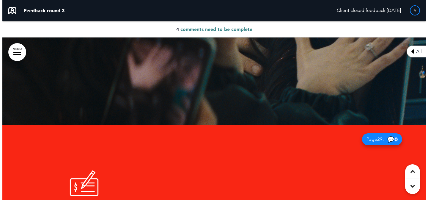
scroll to position [7534, 0]
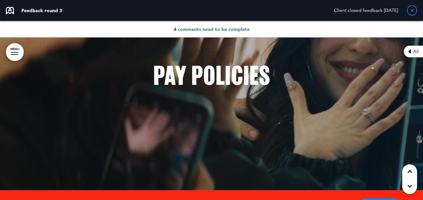
click at [17, 55] on link "MENU" at bounding box center [15, 52] width 18 height 18
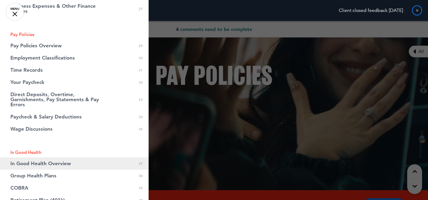
scroll to position [377, 0]
click at [74, 168] on link "In Good Health Overview 0 37" at bounding box center [74, 163] width 148 height 12
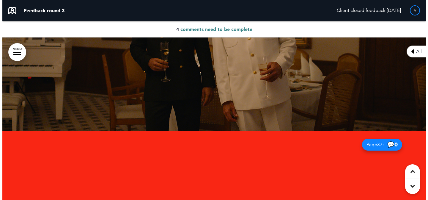
scroll to position [9430, 0]
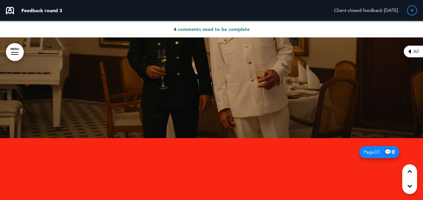
click at [17, 49] on link "MENU" at bounding box center [15, 52] width 18 height 18
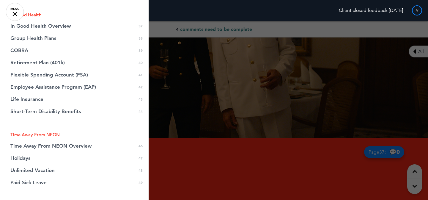
scroll to position [518, 0]
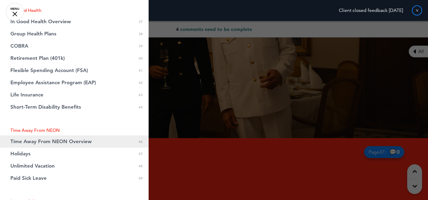
click at [75, 141] on span "Time Away From NEON Overview" at bounding box center [50, 141] width 81 height 5
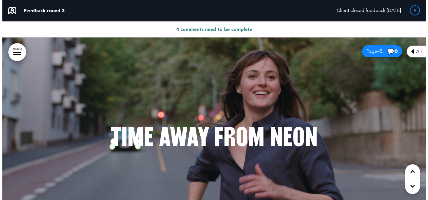
scroll to position [11227, 0]
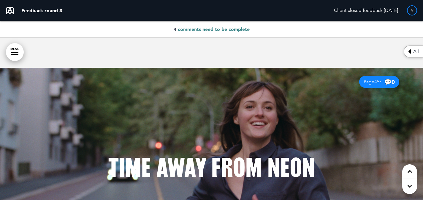
click at [19, 53] on link "MENU" at bounding box center [15, 52] width 18 height 18
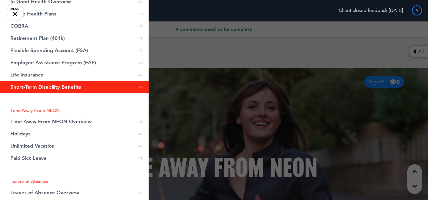
scroll to position [603, 0]
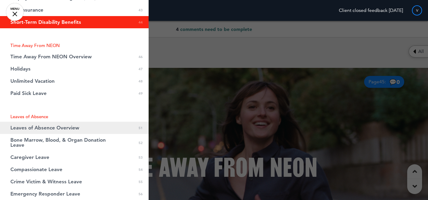
click at [73, 126] on span "Leaves of Absence Overview" at bounding box center [44, 127] width 69 height 5
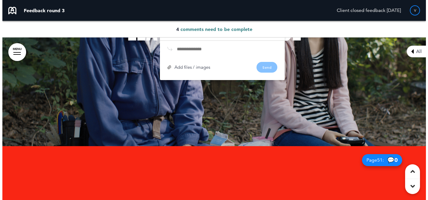
scroll to position [12895, 0]
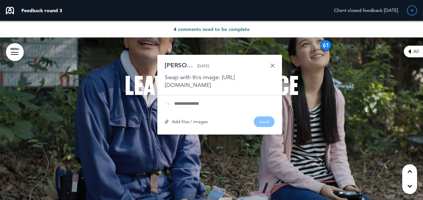
click at [11, 52] on div at bounding box center [14, 52] width 7 height 1
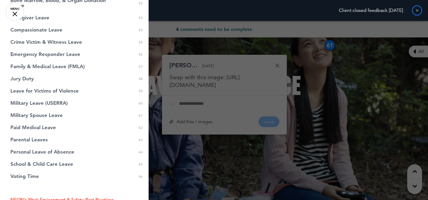
scroll to position [797, 0]
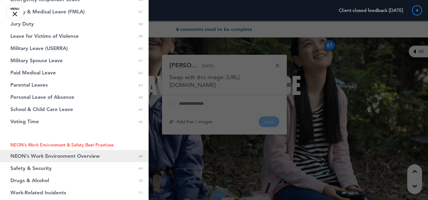
click at [64, 153] on span "NEON’s Work Environment Overview" at bounding box center [54, 155] width 89 height 5
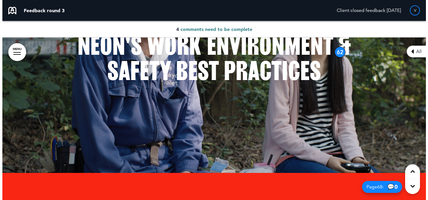
scroll to position [17383, 0]
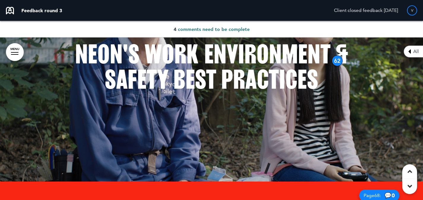
click at [17, 50] on link "MENU" at bounding box center [15, 52] width 18 height 18
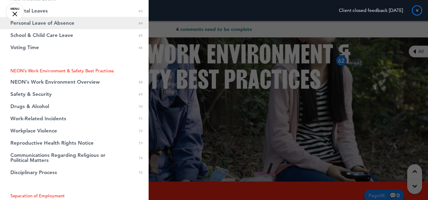
scroll to position [941, 0]
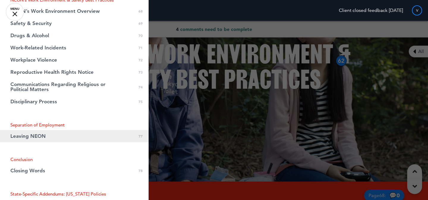
click at [82, 134] on link "Leaving NEON 0 77" at bounding box center [74, 136] width 148 height 12
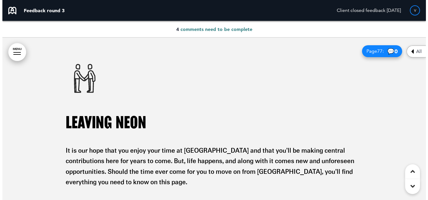
scroll to position [19746, 0]
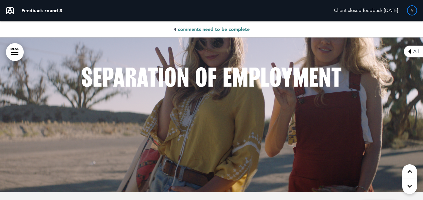
click at [23, 56] on div at bounding box center [211, 85] width 423 height 214
click at [17, 53] on link "MENU" at bounding box center [15, 52] width 18 height 18
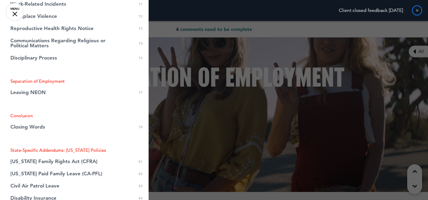
scroll to position [985, 0]
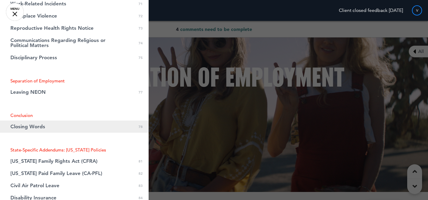
click at [76, 121] on link "Closing Words 0 78" at bounding box center [74, 126] width 148 height 12
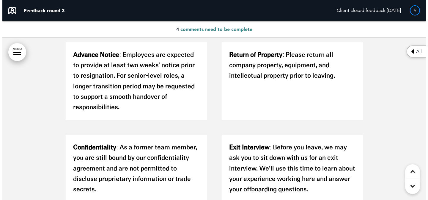
scroll to position [19774, 0]
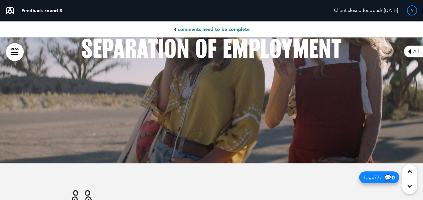
click at [15, 55] on link "MENU" at bounding box center [15, 52] width 18 height 18
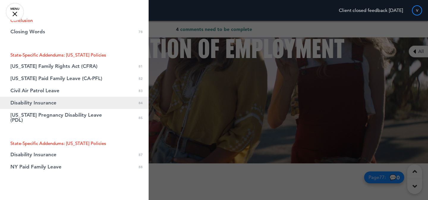
scroll to position [1112, 0]
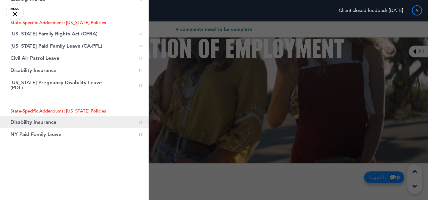
click at [75, 123] on link "Disability Insurance 0 87" at bounding box center [74, 122] width 148 height 12
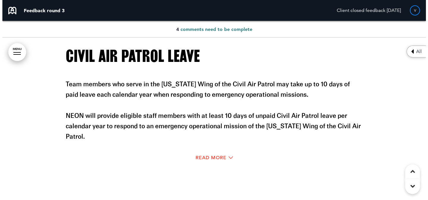
scroll to position [21422, 0]
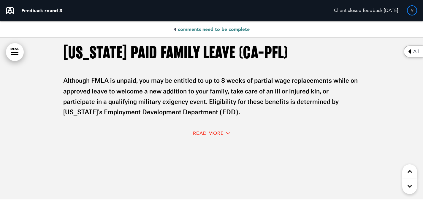
click at [17, 49] on link "MENU" at bounding box center [15, 52] width 18 height 18
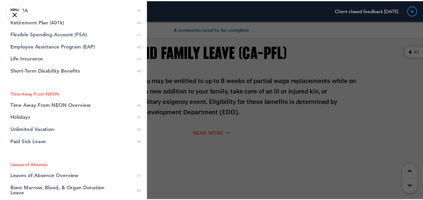
scroll to position [554, 0]
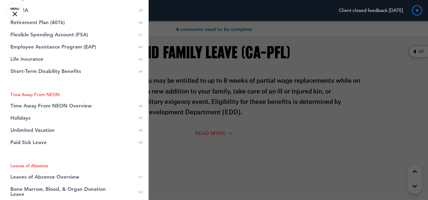
drag, startPoint x: 249, startPoint y: 57, endPoint x: 245, endPoint y: 42, distance: 15.1
click at [249, 57] on div at bounding box center [214, 100] width 428 height 200
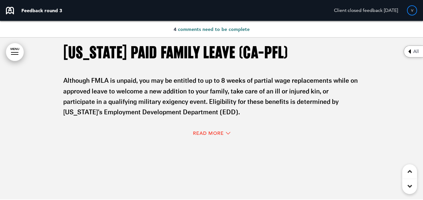
click at [240, 28] on span "comments need to be complete" at bounding box center [214, 29] width 72 height 6
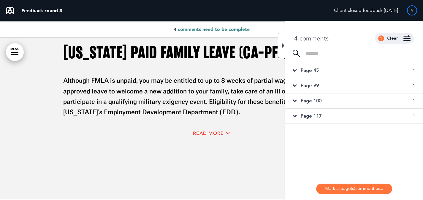
click at [326, 69] on div "Page 45 1" at bounding box center [353, 70] width 137 height 15
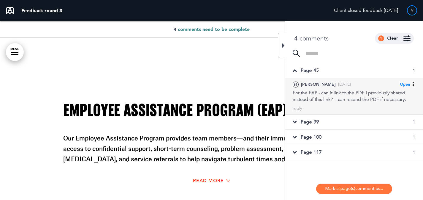
click at [340, 96] on div "For the EAP - can it link to the PDF I previously shared instead of this link? …" at bounding box center [354, 95] width 123 height 13
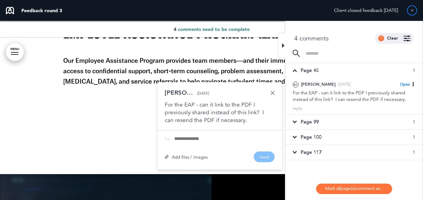
scroll to position [10632, 0]
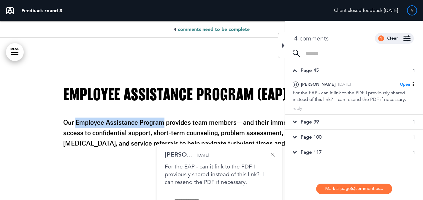
drag, startPoint x: 163, startPoint y: 122, endPoint x: 76, endPoint y: 120, distance: 87.3
click at [76, 120] on p "Our Employee Assistance Program provides team members—and their immediate famil…" at bounding box center [211, 132] width 297 height 31
copy p "Employee Assistance Program"
click at [237, 117] on div "Employee Assistance Program (EAP) Our Employee Assistance Program provides team…" at bounding box center [211, 117] width 297 height 63
click at [283, 47] on icon at bounding box center [283, 45] width 3 height 7
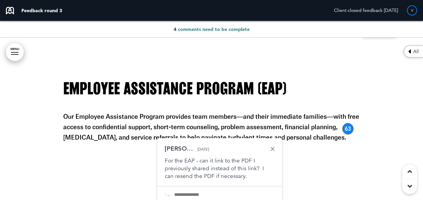
scroll to position [10645, 0]
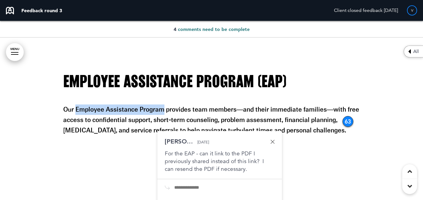
drag, startPoint x: 163, startPoint y: 109, endPoint x: 77, endPoint y: 109, distance: 86.1
click at [77, 109] on p "Our Employee Assistance Program provides team members—and their immediate famil…" at bounding box center [211, 119] width 297 height 31
copy p "Employee Assistance Program"
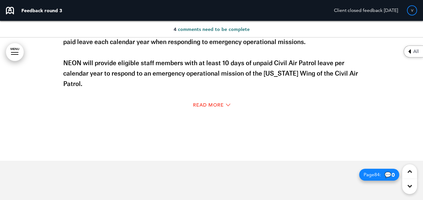
scroll to position [9864, 0]
